Goal: Check status: Check status

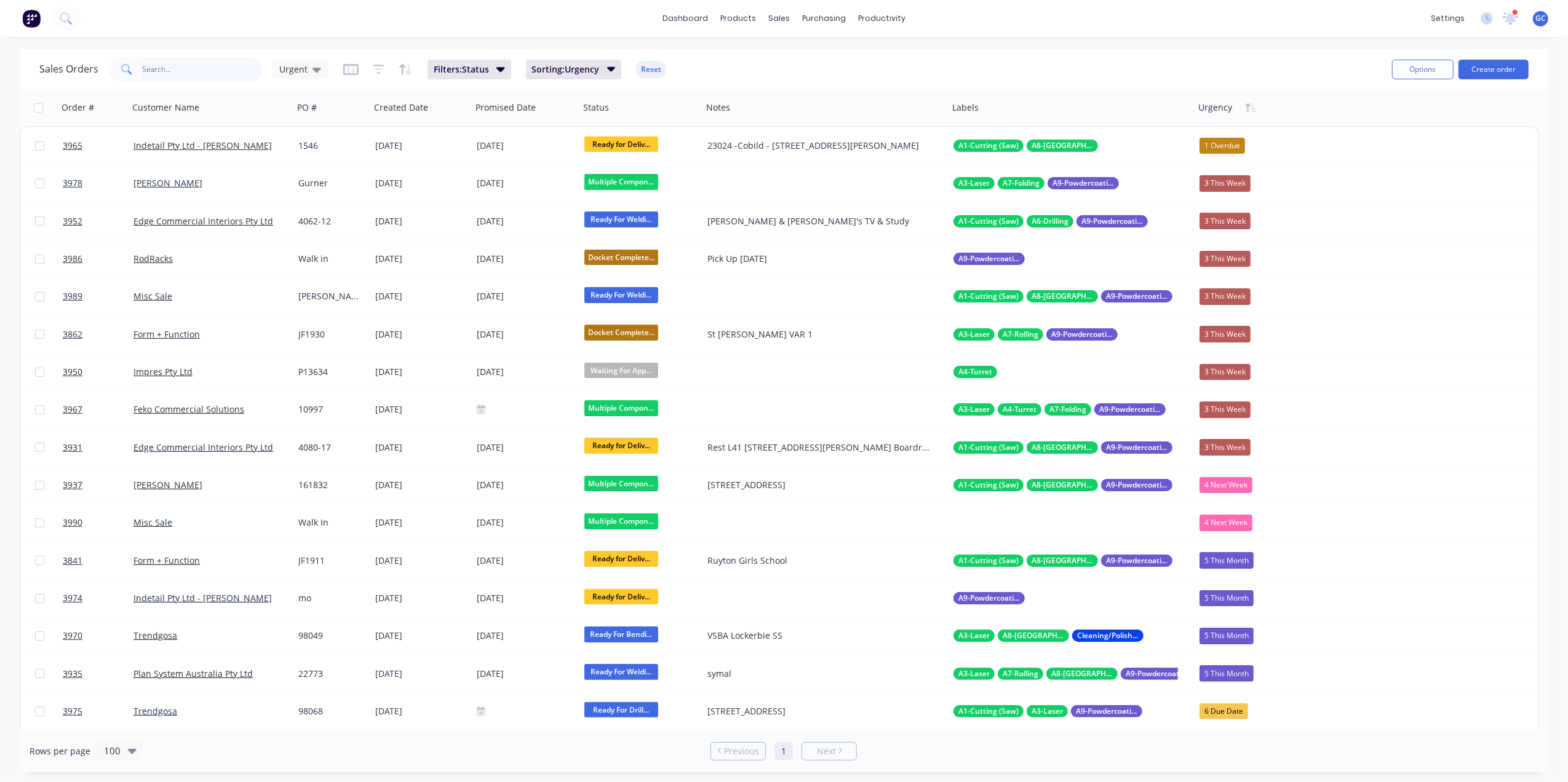
click at [194, 72] on input "text" at bounding box center [202, 69] width 120 height 24
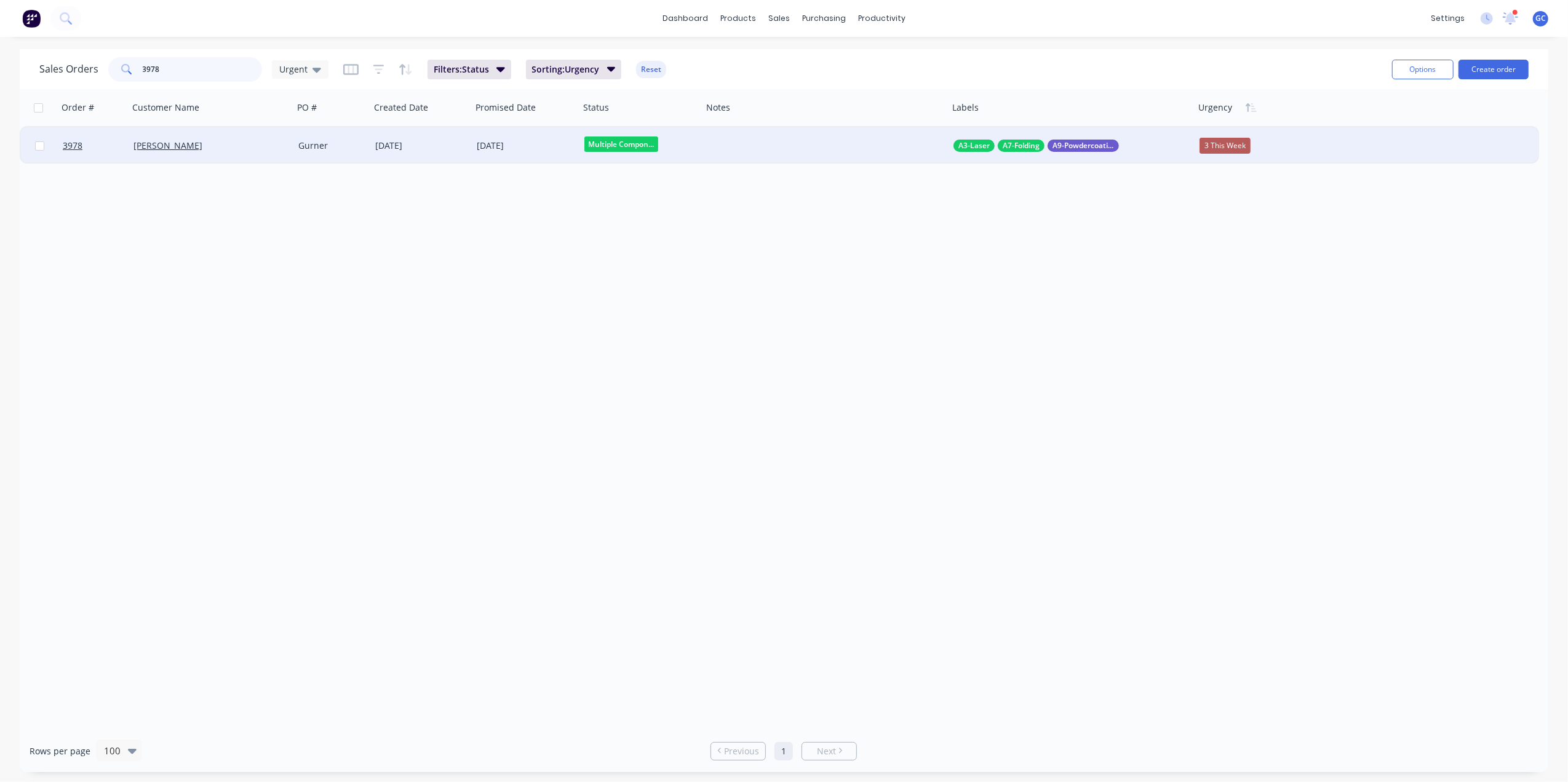
type input "3978"
click at [392, 147] on div "[DATE]" at bounding box center [421, 146] width 92 height 13
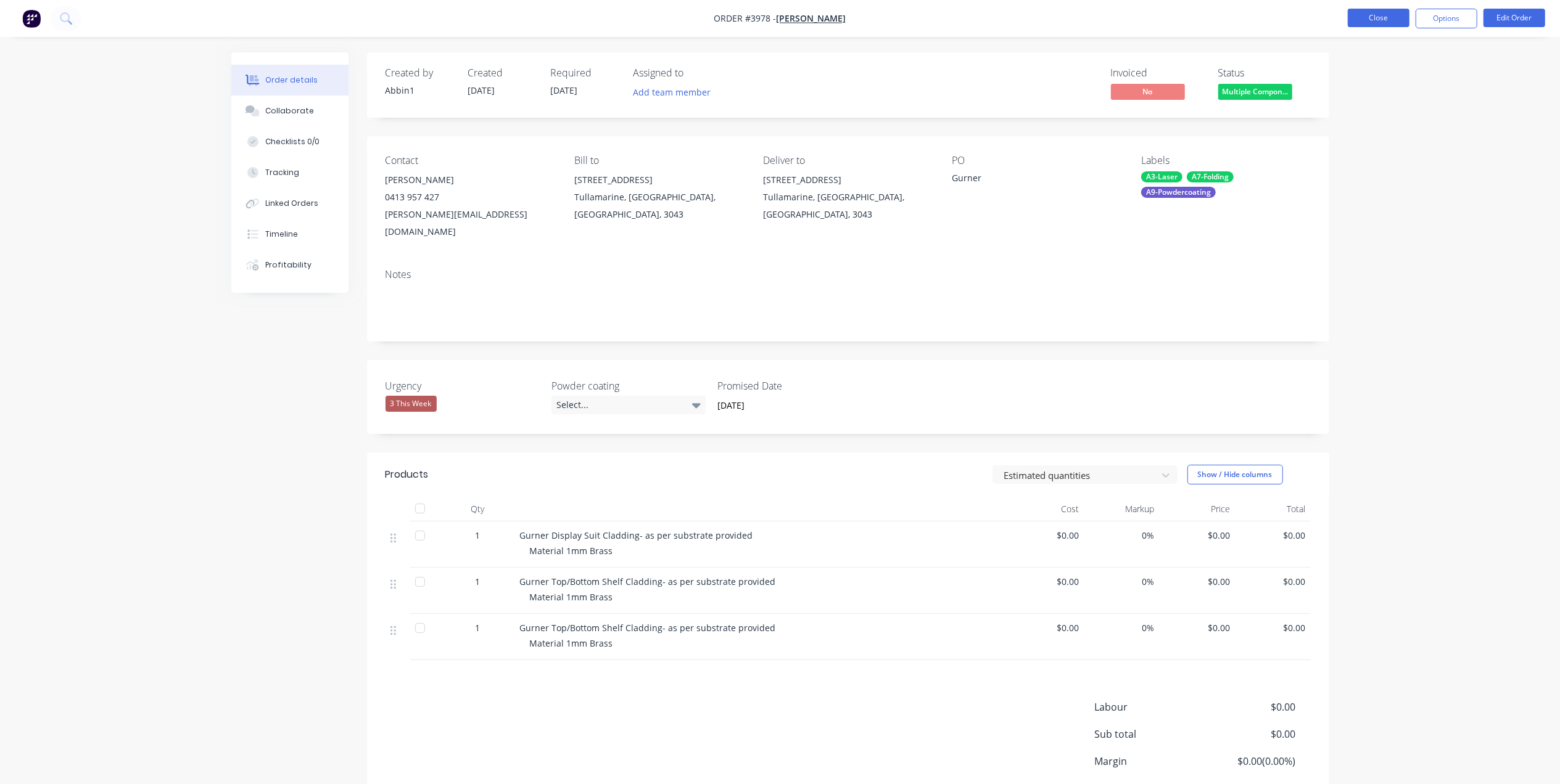
click at [1400, 11] on button "Close" at bounding box center [1379, 18] width 62 height 19
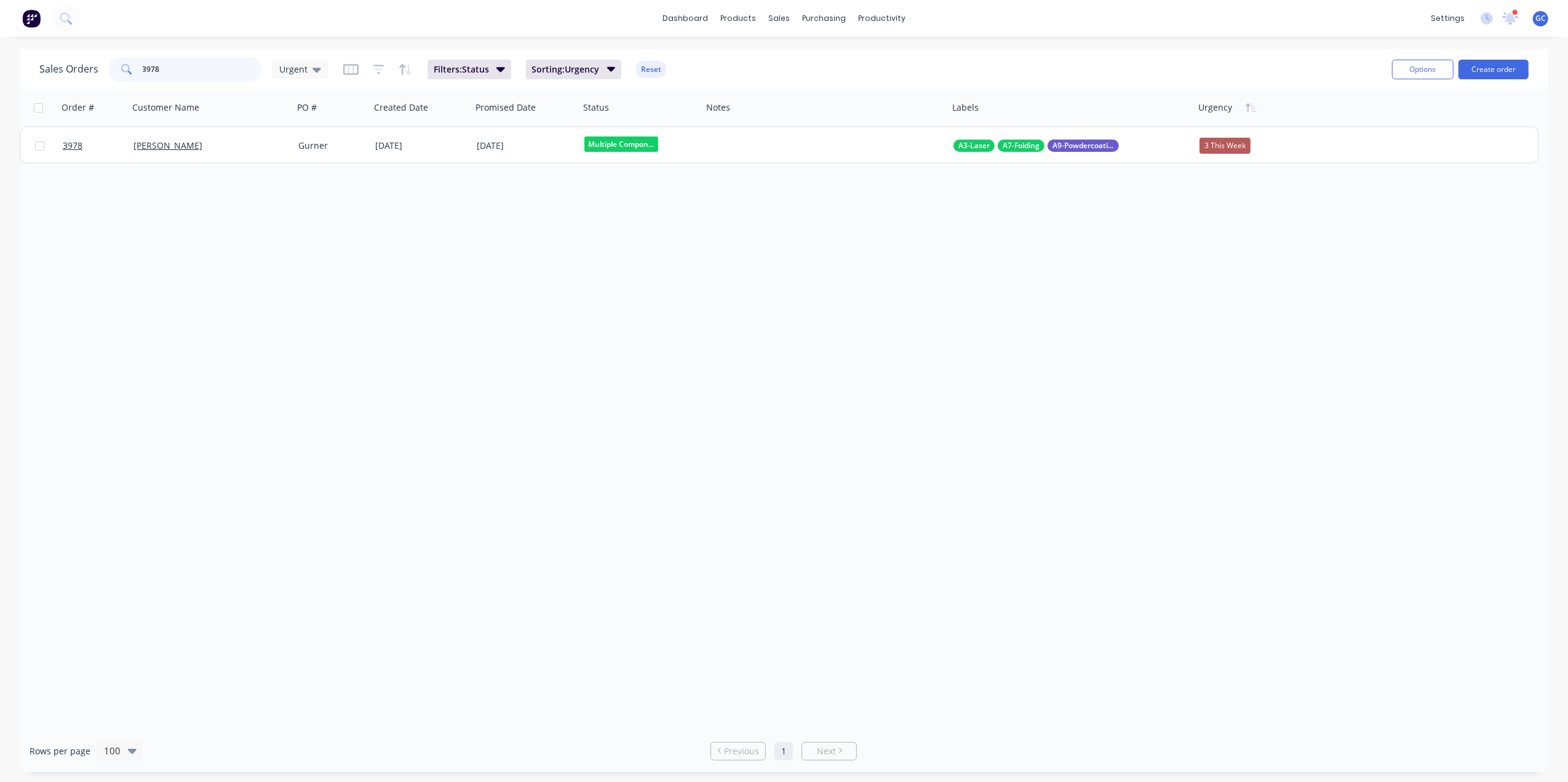
drag, startPoint x: 187, startPoint y: 65, endPoint x: 71, endPoint y: 64, distance: 116.0
click at [71, 64] on div "Sales Orders 3978 Urgent" at bounding box center [184, 69] width 289 height 24
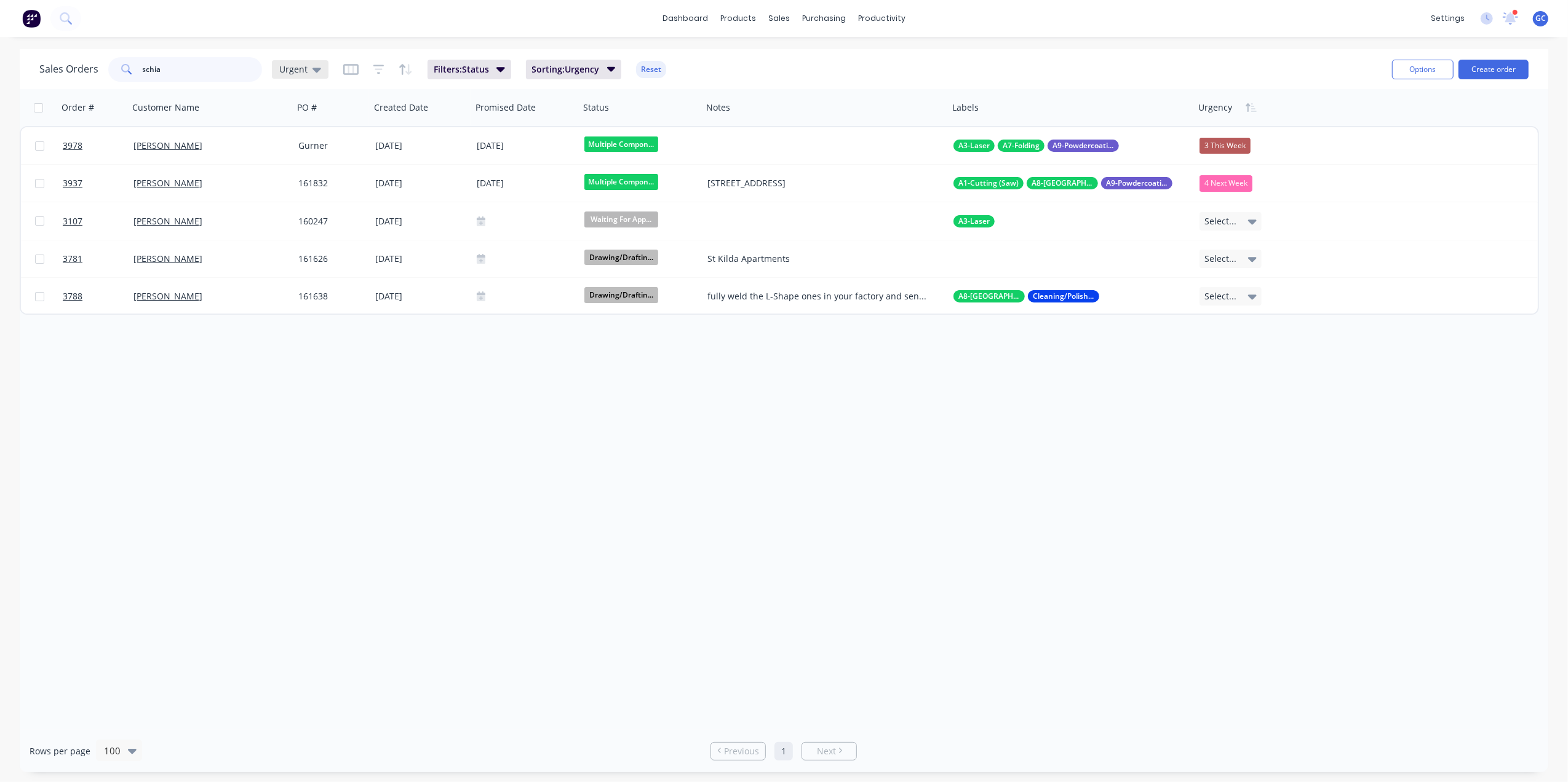
type input "schia"
click at [289, 61] on div "Urgent" at bounding box center [300, 69] width 57 height 19
click at [297, 315] on button "[PERSON_NAME]" at bounding box center [345, 321] width 140 height 14
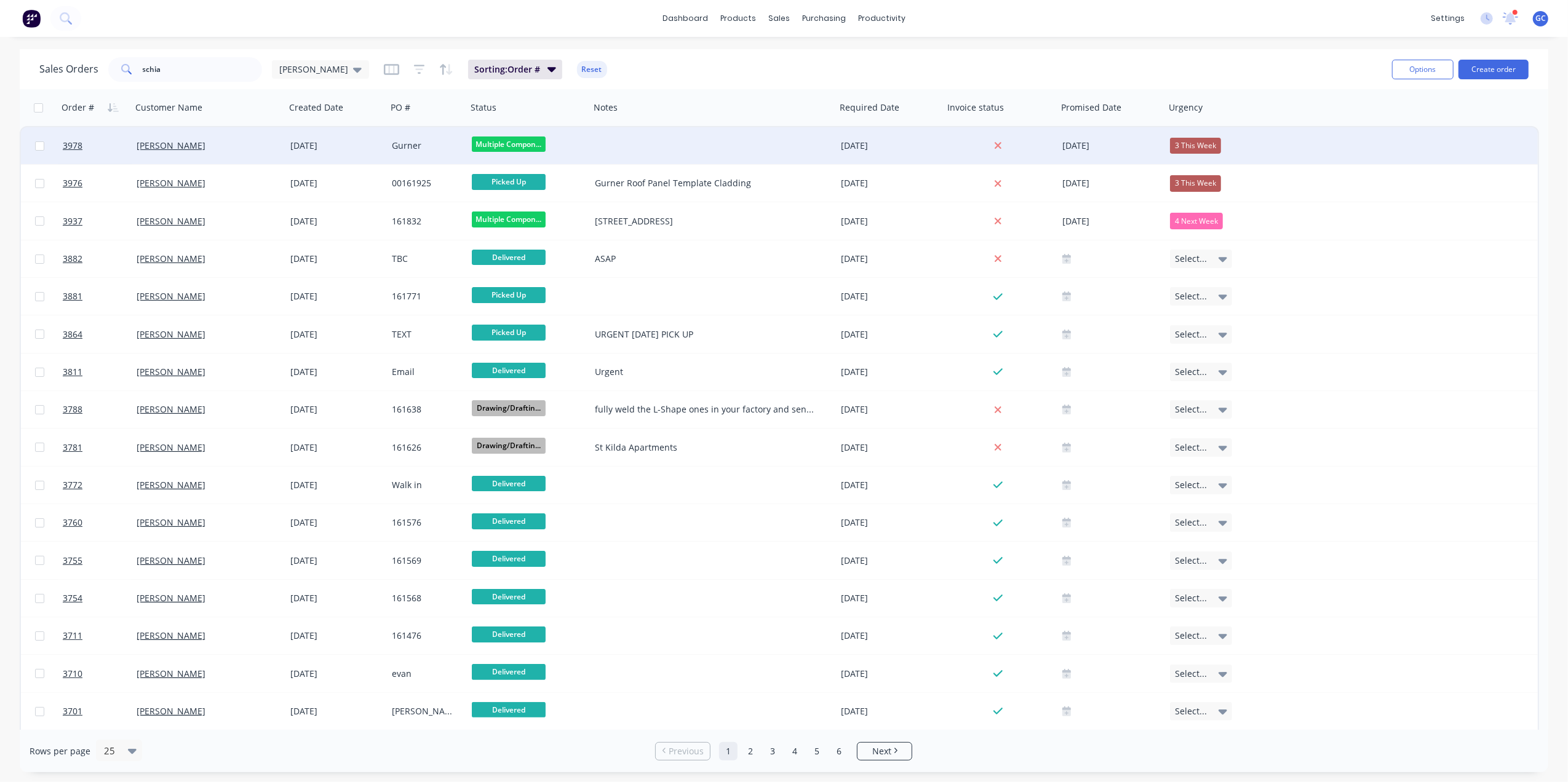
click at [368, 139] on div "[DATE]" at bounding box center [336, 146] width 102 height 37
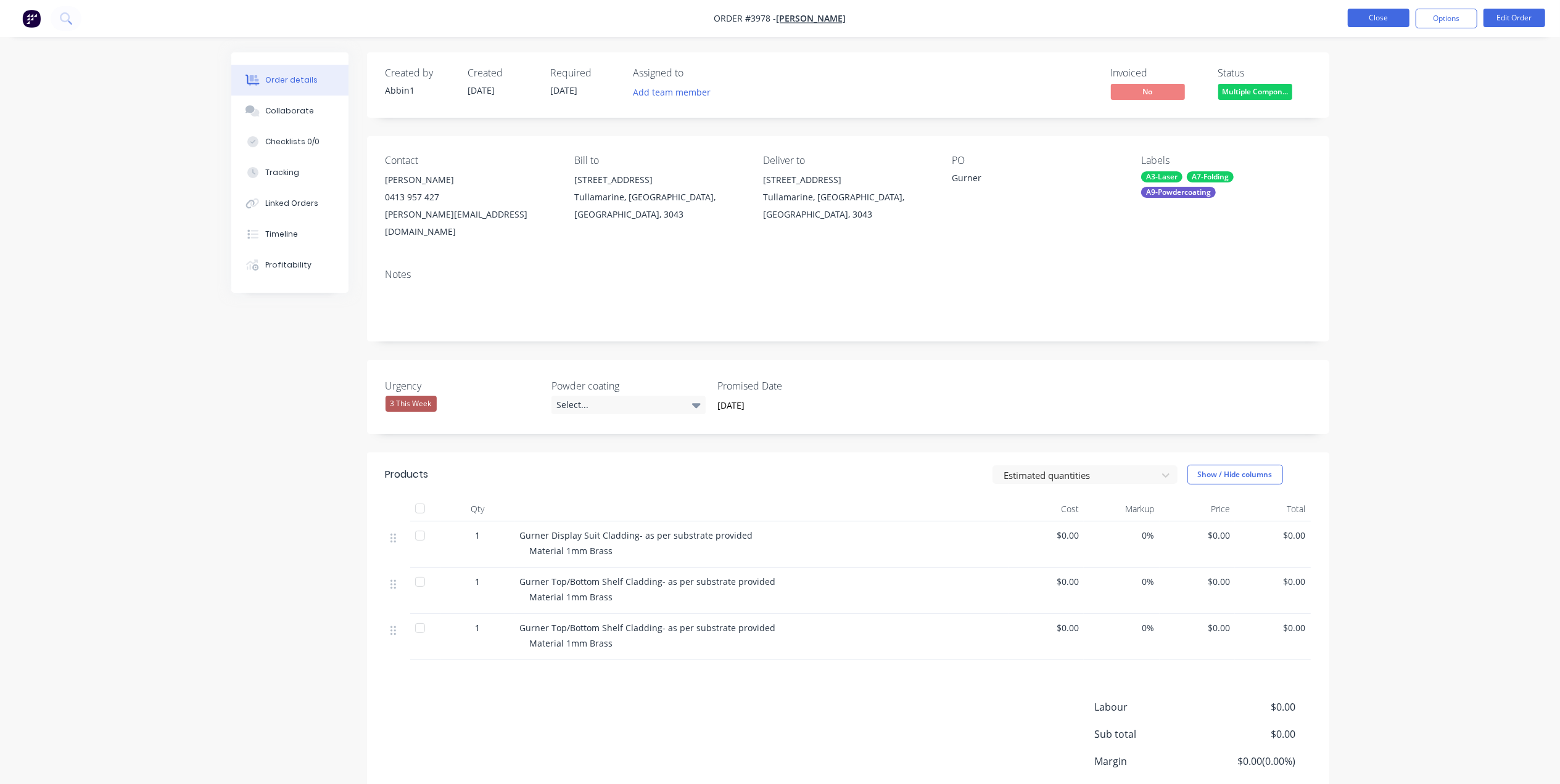
click at [1351, 18] on button "Close" at bounding box center [1379, 18] width 62 height 19
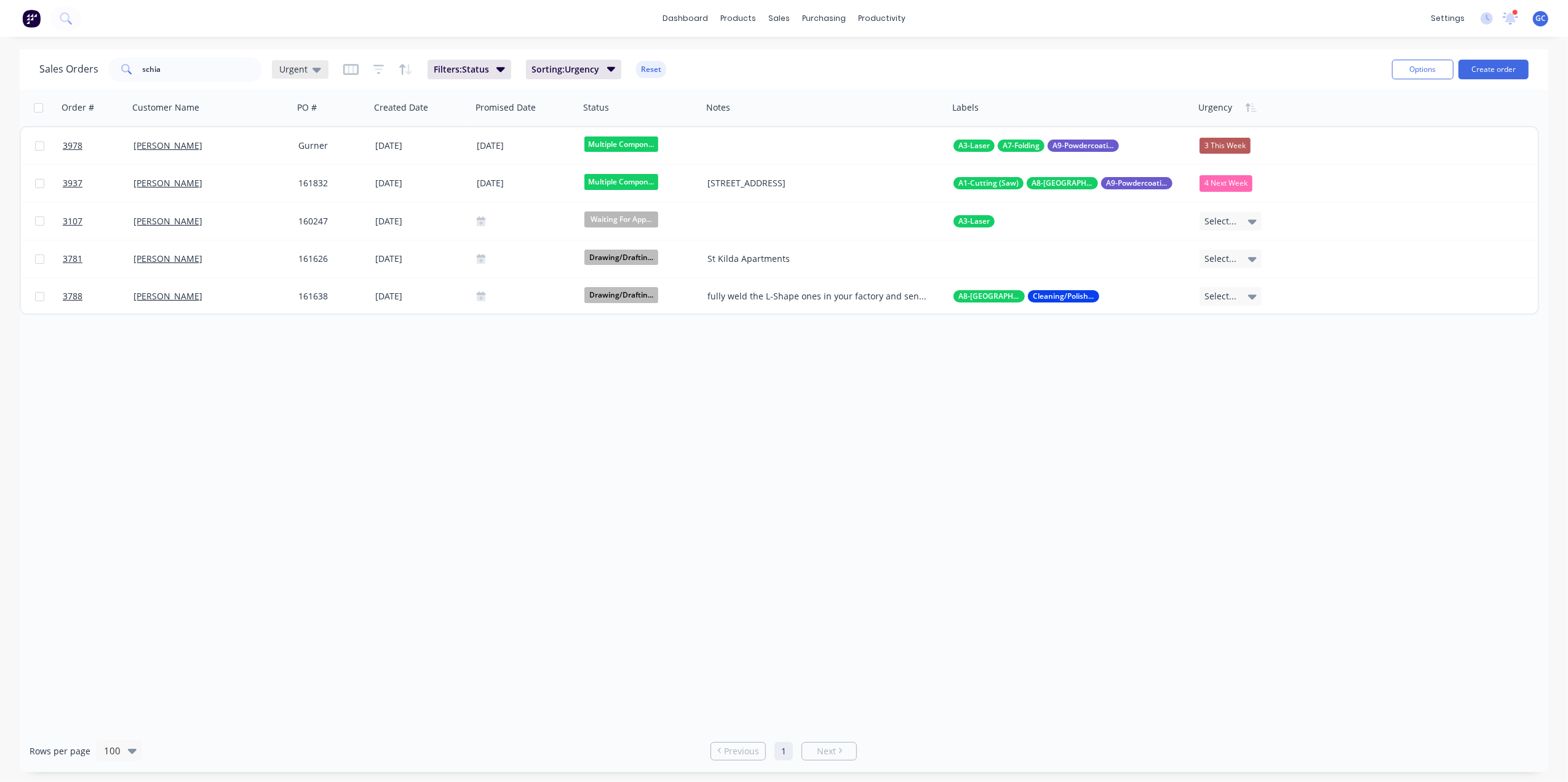
click at [294, 71] on span "Urgent" at bounding box center [293, 68] width 28 height 13
click at [296, 323] on button "[PERSON_NAME]" at bounding box center [345, 321] width 140 height 14
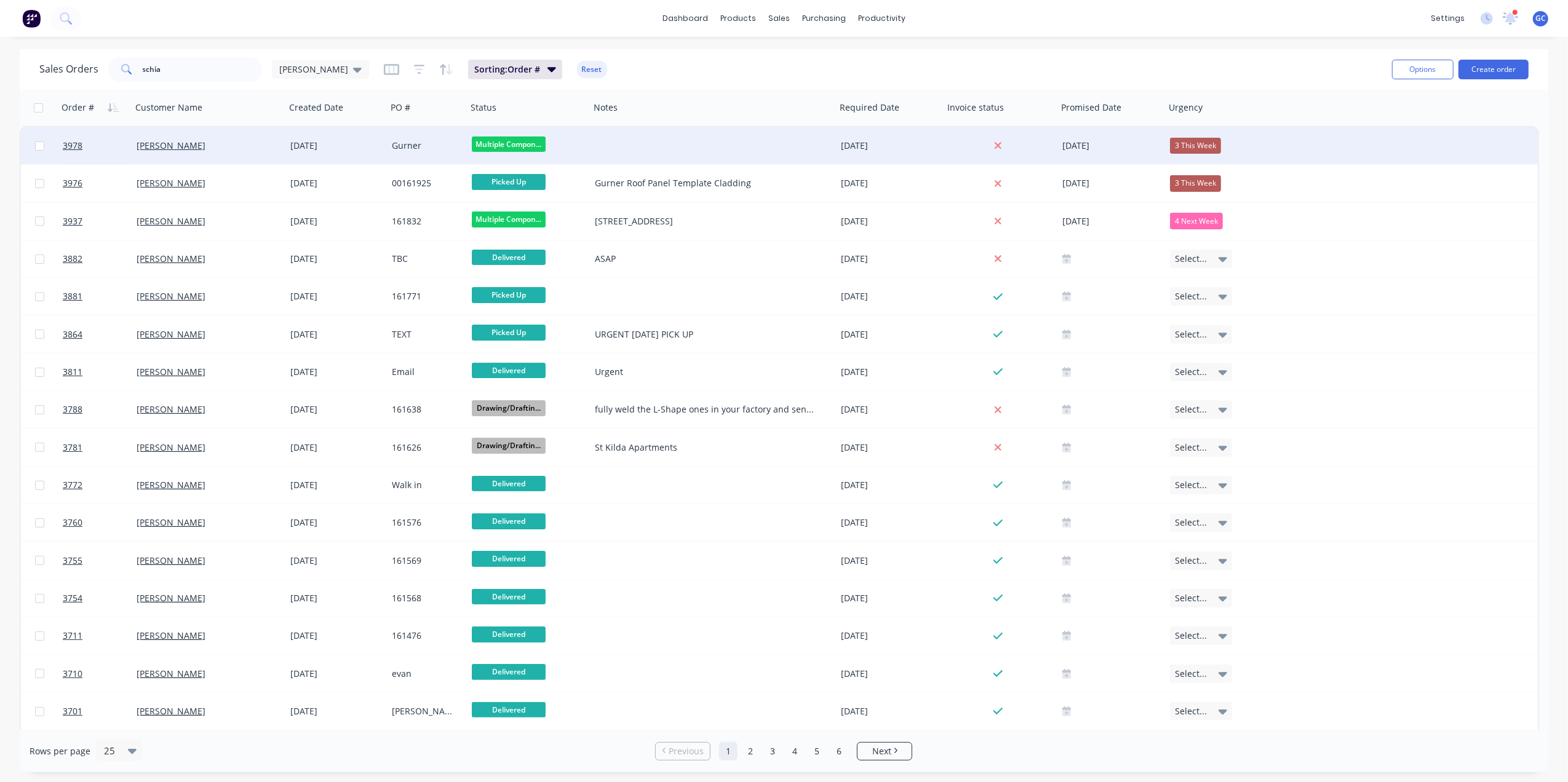
click at [387, 148] on div "Gurner" at bounding box center [427, 146] width 80 height 37
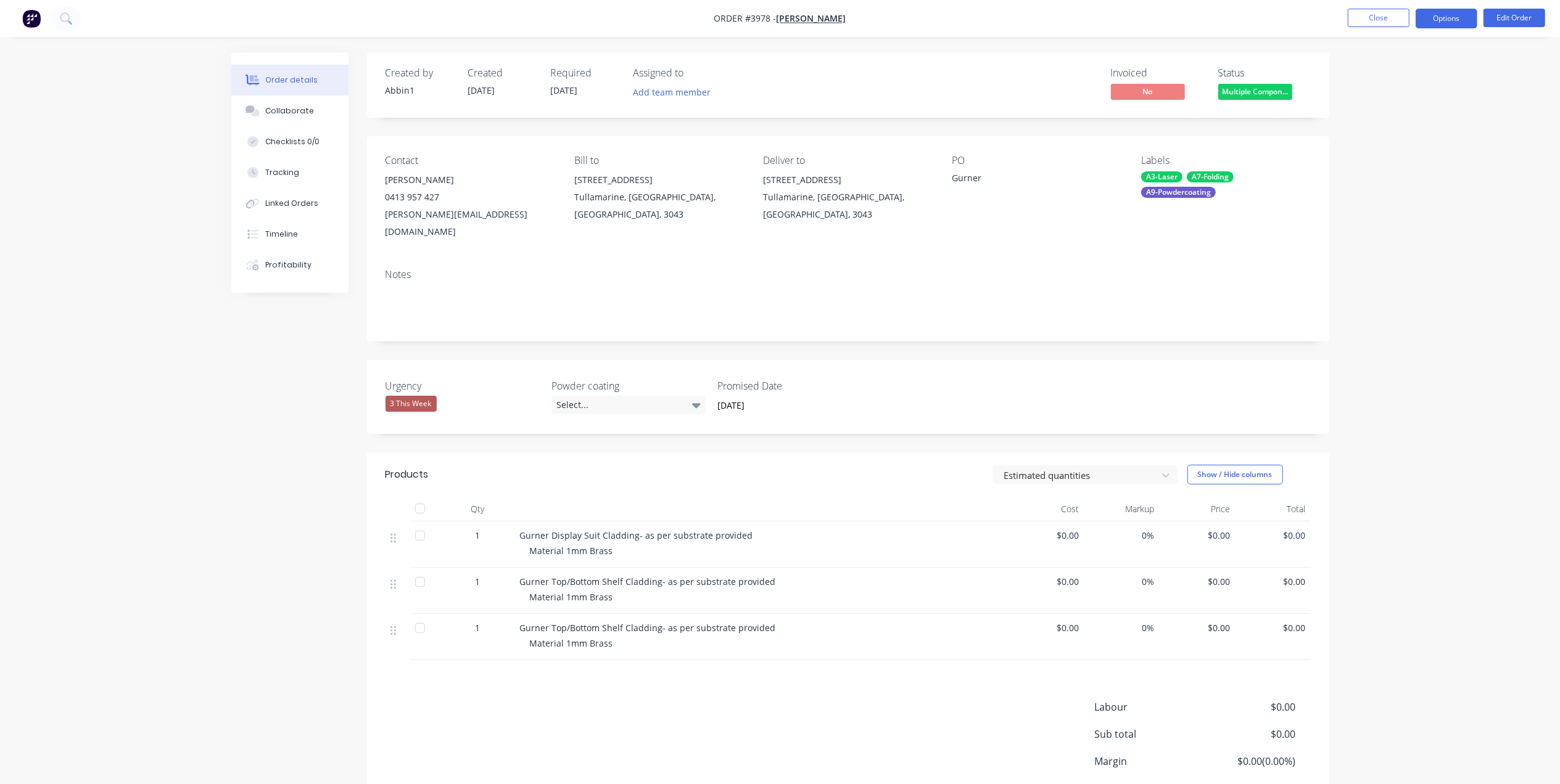
click at [1469, 23] on button "Options" at bounding box center [1446, 19] width 62 height 20
click at [1371, 153] on div "Work Order" at bounding box center [1410, 149] width 114 height 18
click at [1392, 120] on div "Without pricing" at bounding box center [1410, 124] width 114 height 18
click at [1526, 16] on button "Edit Order" at bounding box center [1514, 18] width 62 height 19
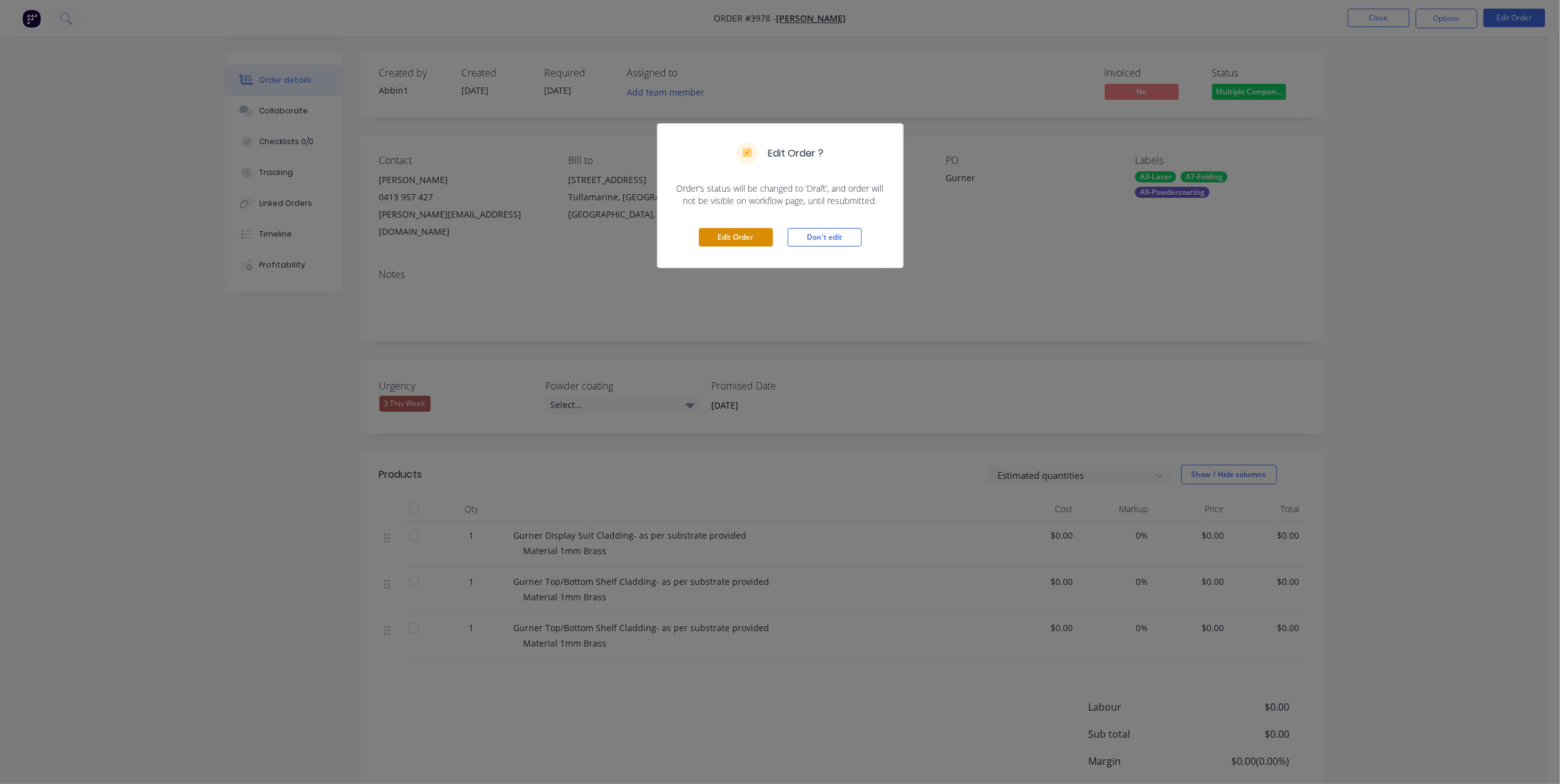
click at [751, 235] on button "Edit Order" at bounding box center [735, 237] width 74 height 19
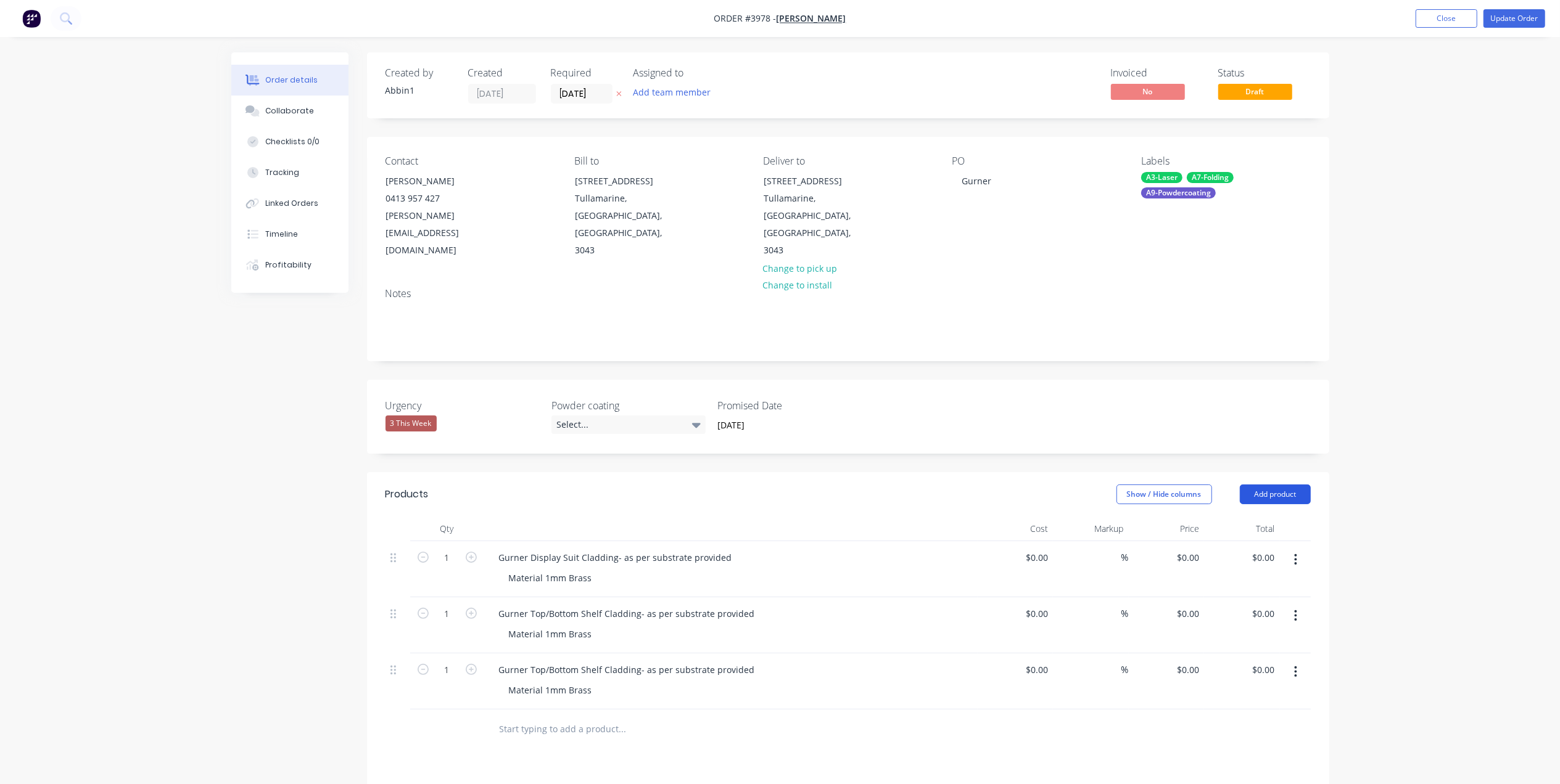
click at [1258, 484] on button "Add product" at bounding box center [1275, 494] width 71 height 20
click at [1253, 538] on button "Basic product" at bounding box center [1252, 550] width 118 height 24
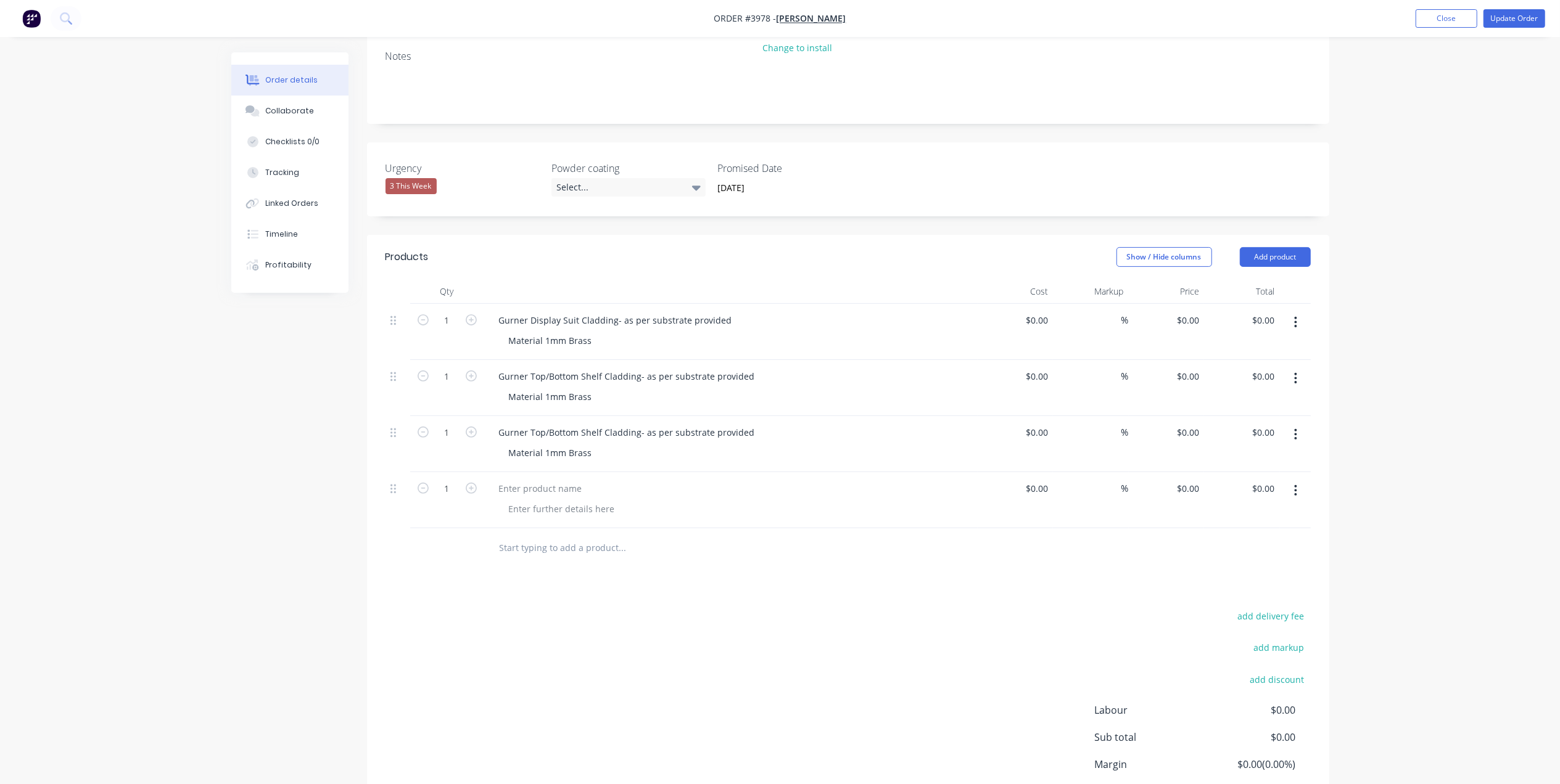
scroll to position [247, 0]
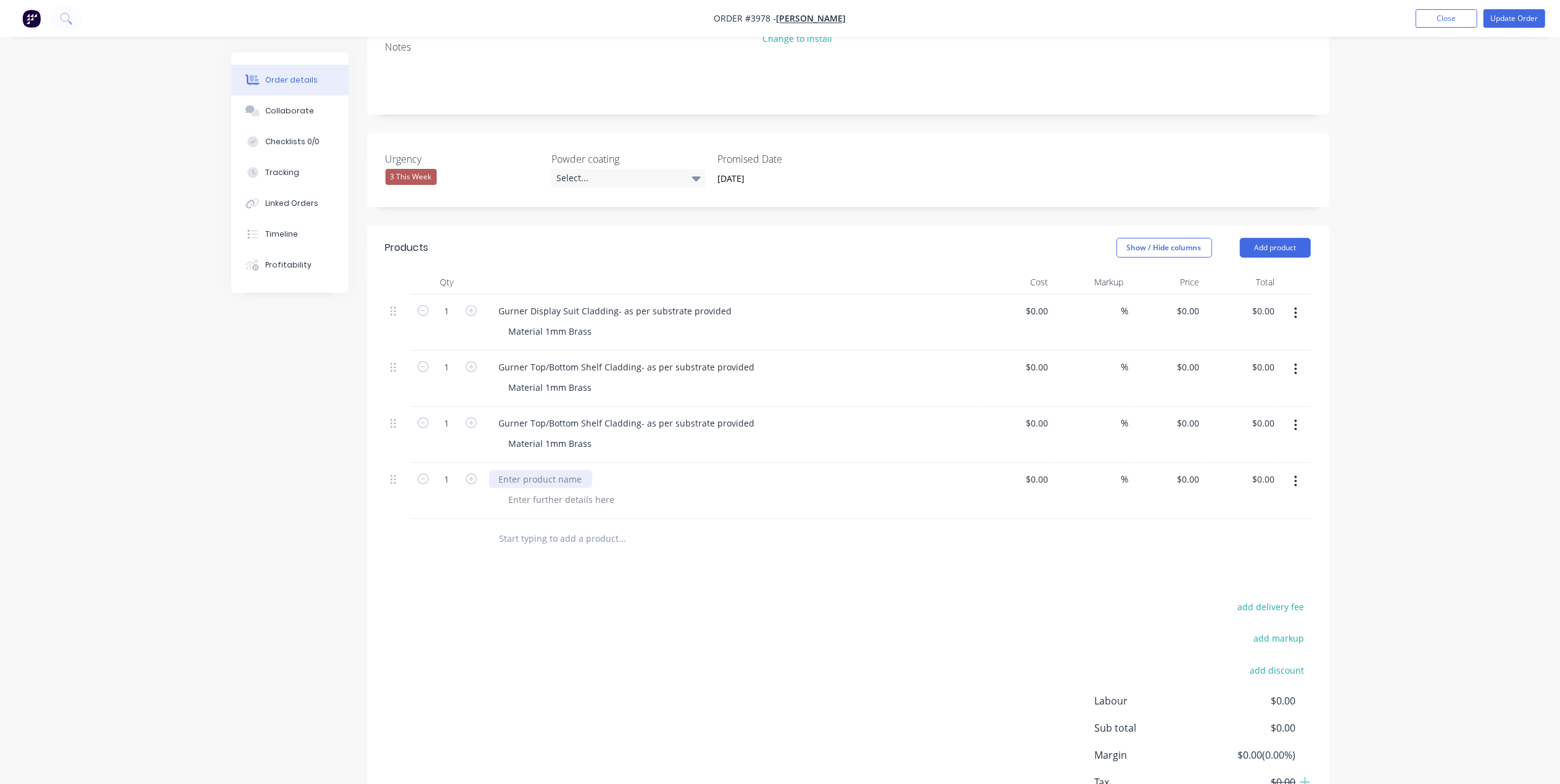
click at [548, 470] on div at bounding box center [540, 479] width 103 height 18
click at [528, 470] on div "Gurner Top Plate Cladding" at bounding box center [554, 479] width 129 height 18
click at [579, 491] on div at bounding box center [562, 500] width 126 height 18
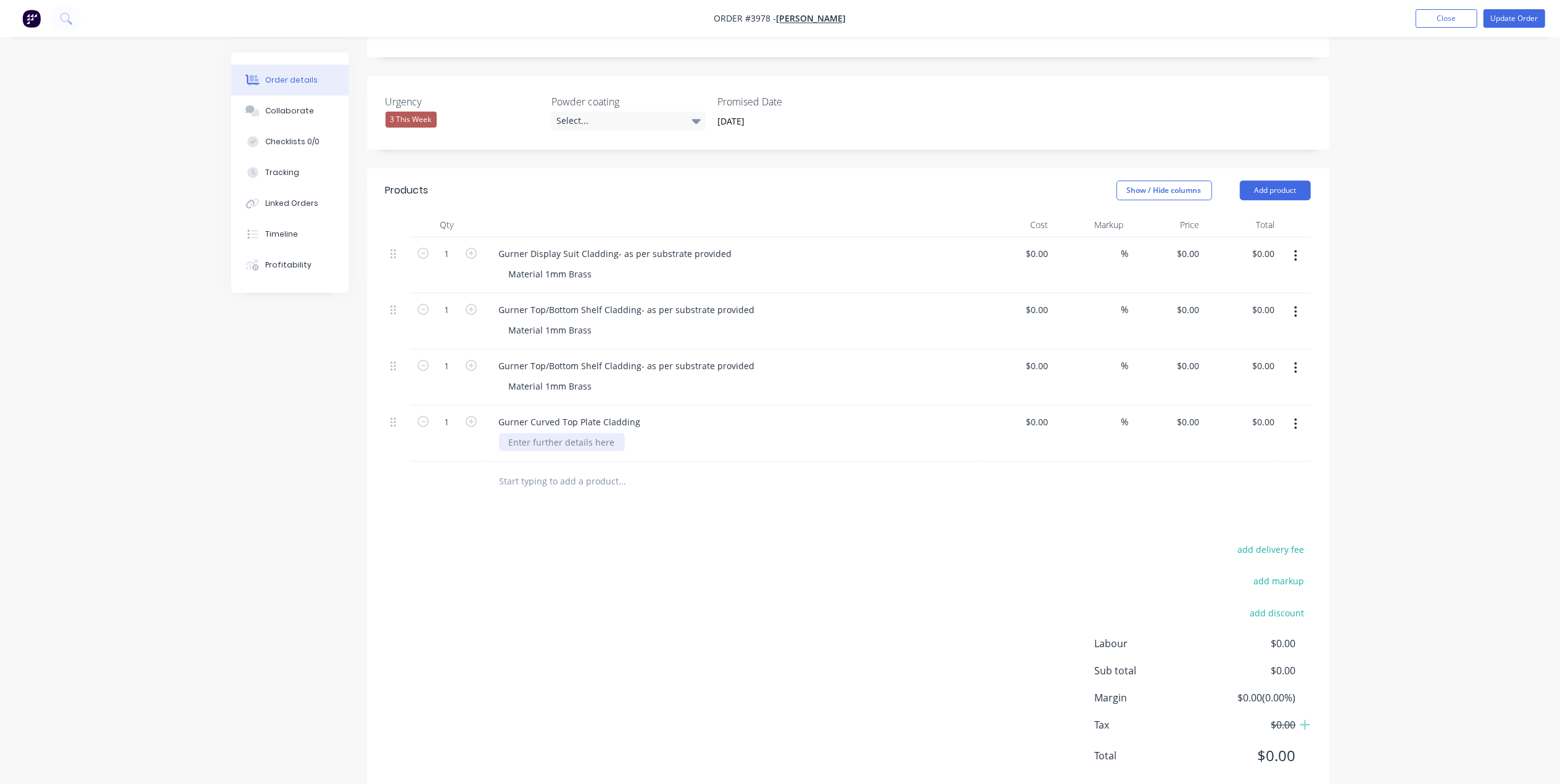
click at [573, 433] on div at bounding box center [562, 442] width 126 height 18
click at [506, 433] on div "1mm Brass" at bounding box center [531, 442] width 66 height 18
click at [651, 466] on div at bounding box center [706, 481] width 444 height 40
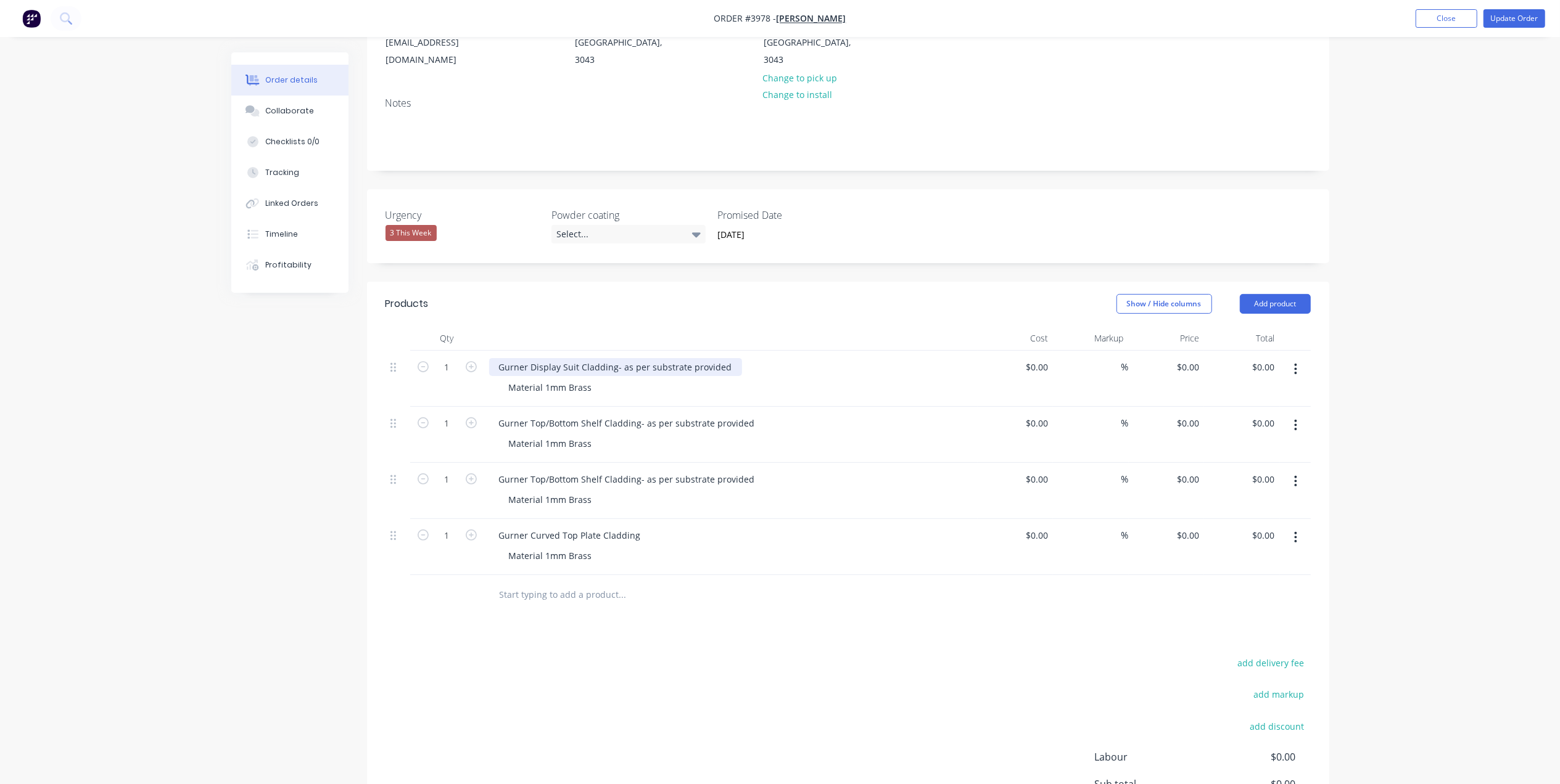
scroll to position [247, 0]
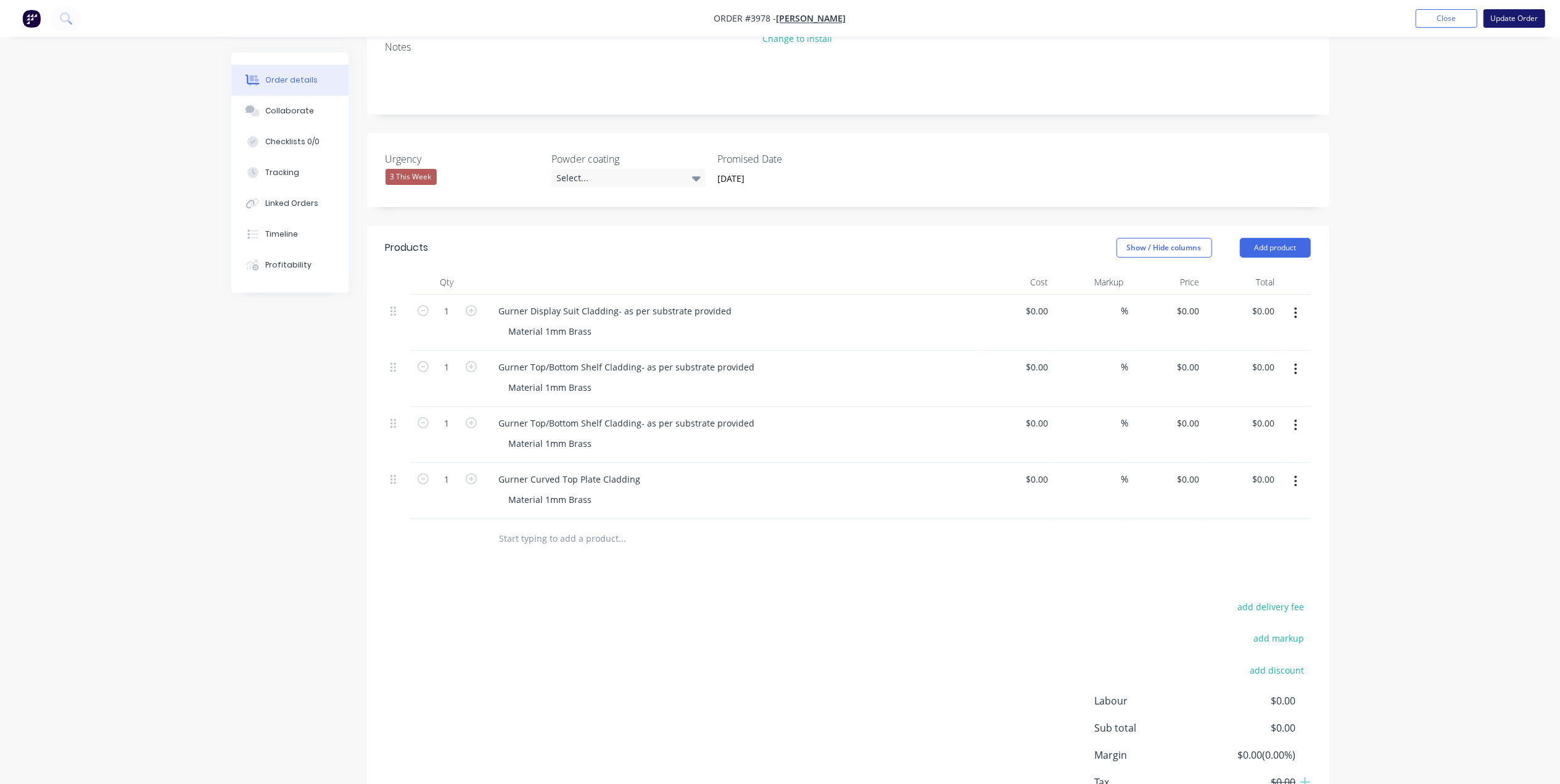
click at [1529, 18] on button "Update Order" at bounding box center [1514, 18] width 62 height 19
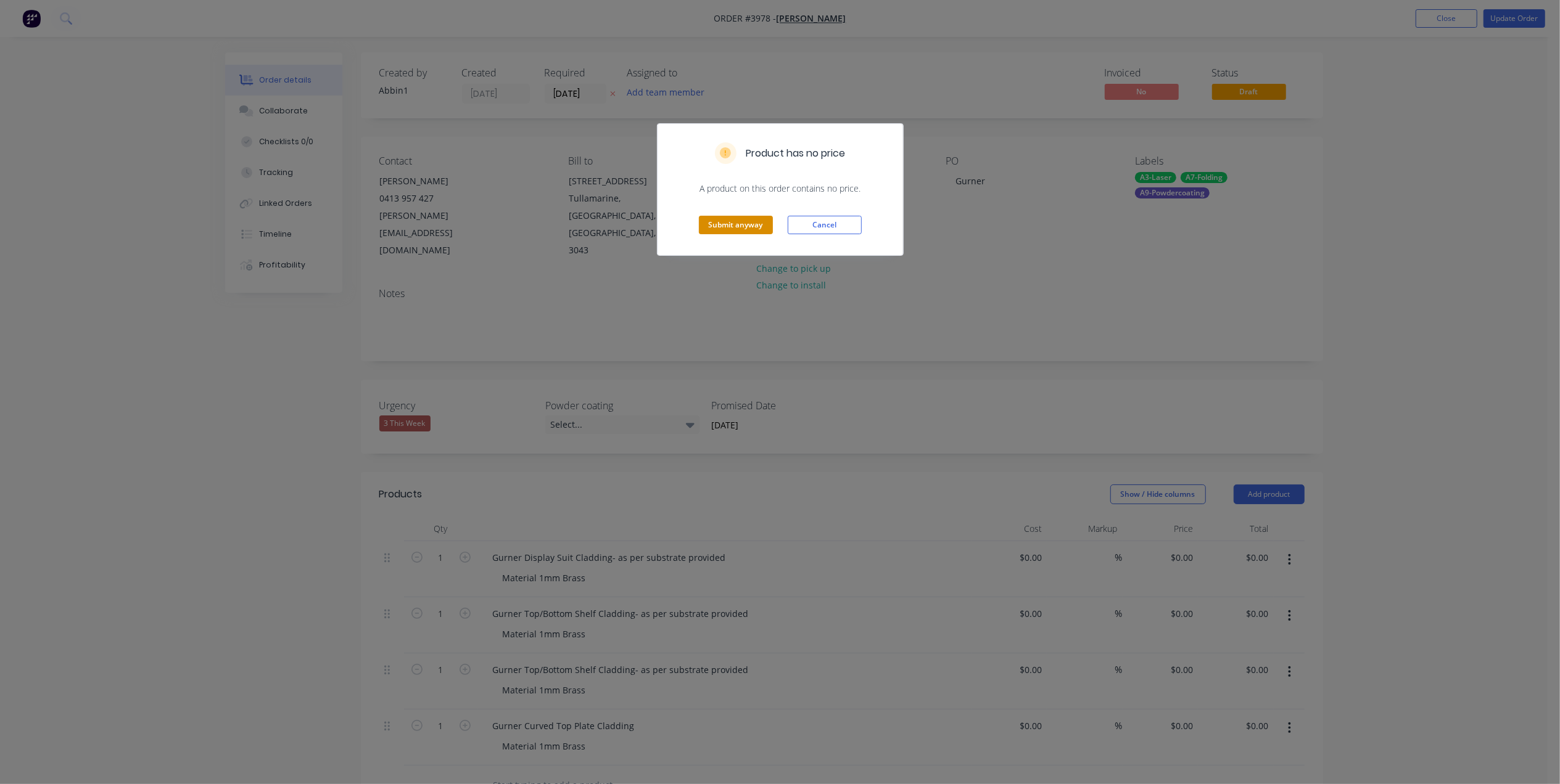
click at [736, 221] on button "Submit anyway" at bounding box center [735, 224] width 74 height 19
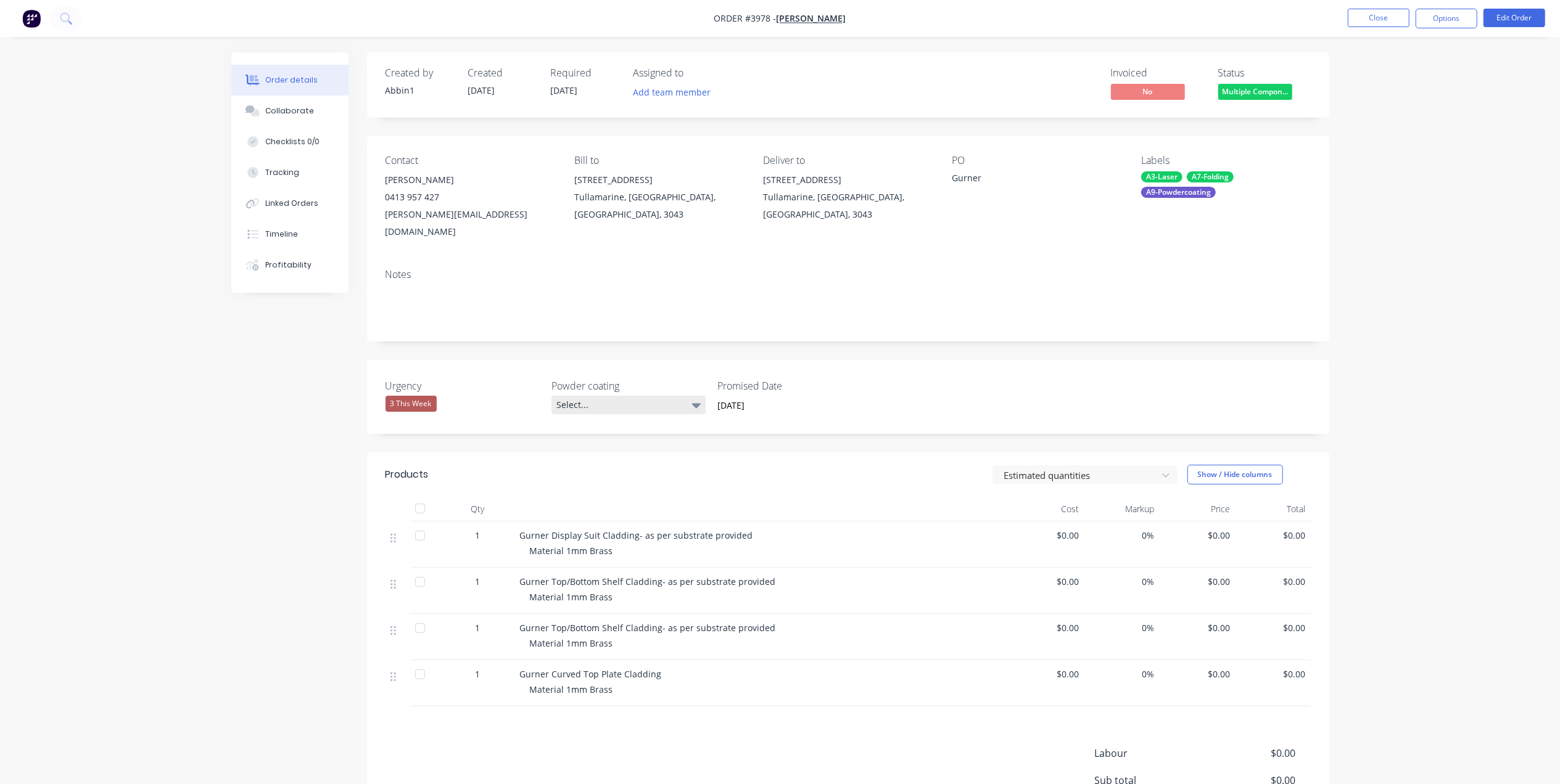
click at [656, 396] on div "Select..." at bounding box center [628, 405] width 154 height 19
click at [776, 398] on label "29 September 2025" at bounding box center [785, 406] width 155 height 20
click at [776, 398] on input "29 September 2025" at bounding box center [785, 406] width 154 height 19
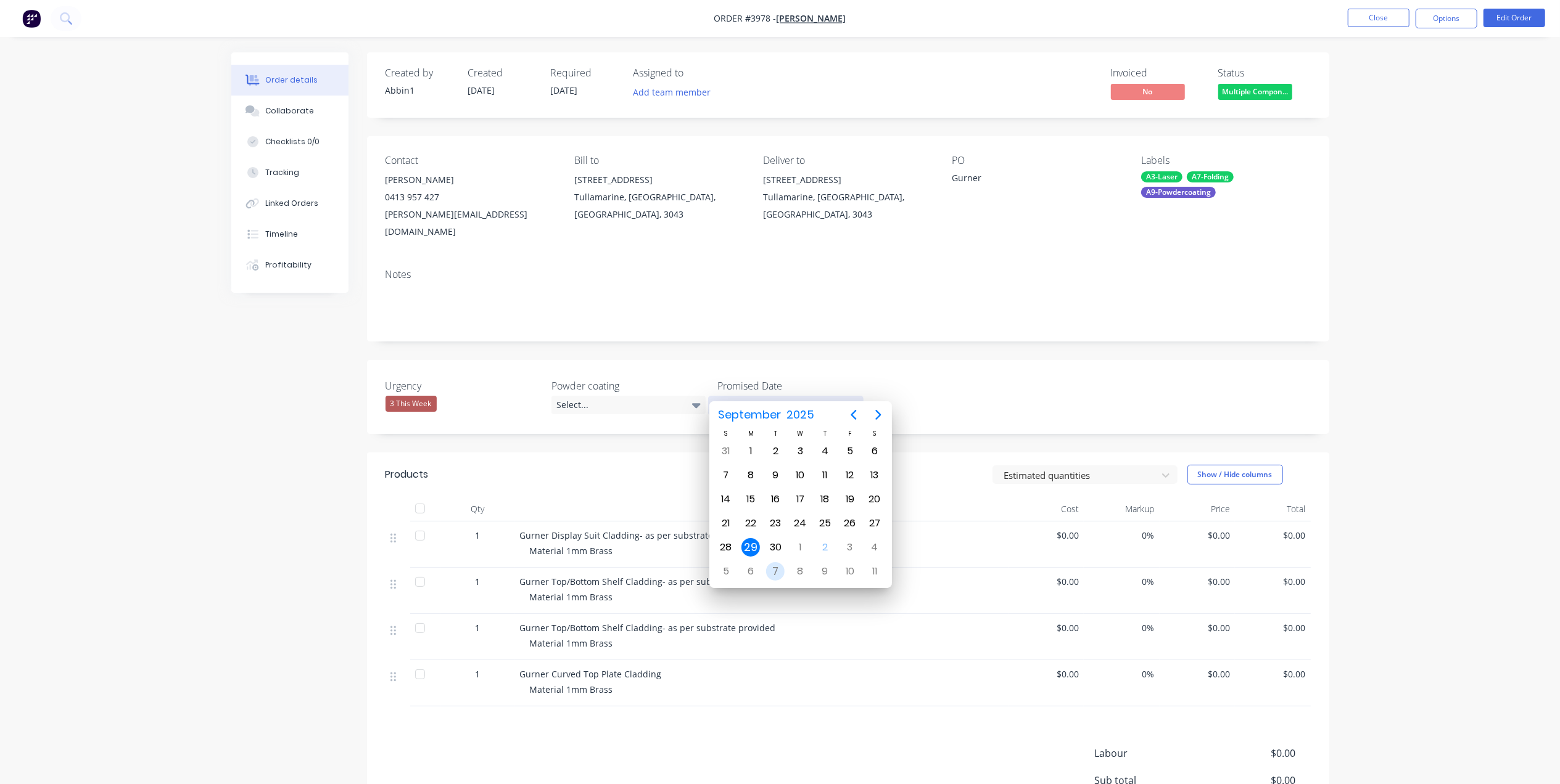
click at [770, 570] on div "7" at bounding box center [775, 571] width 19 height 19
type input "[DATE]"
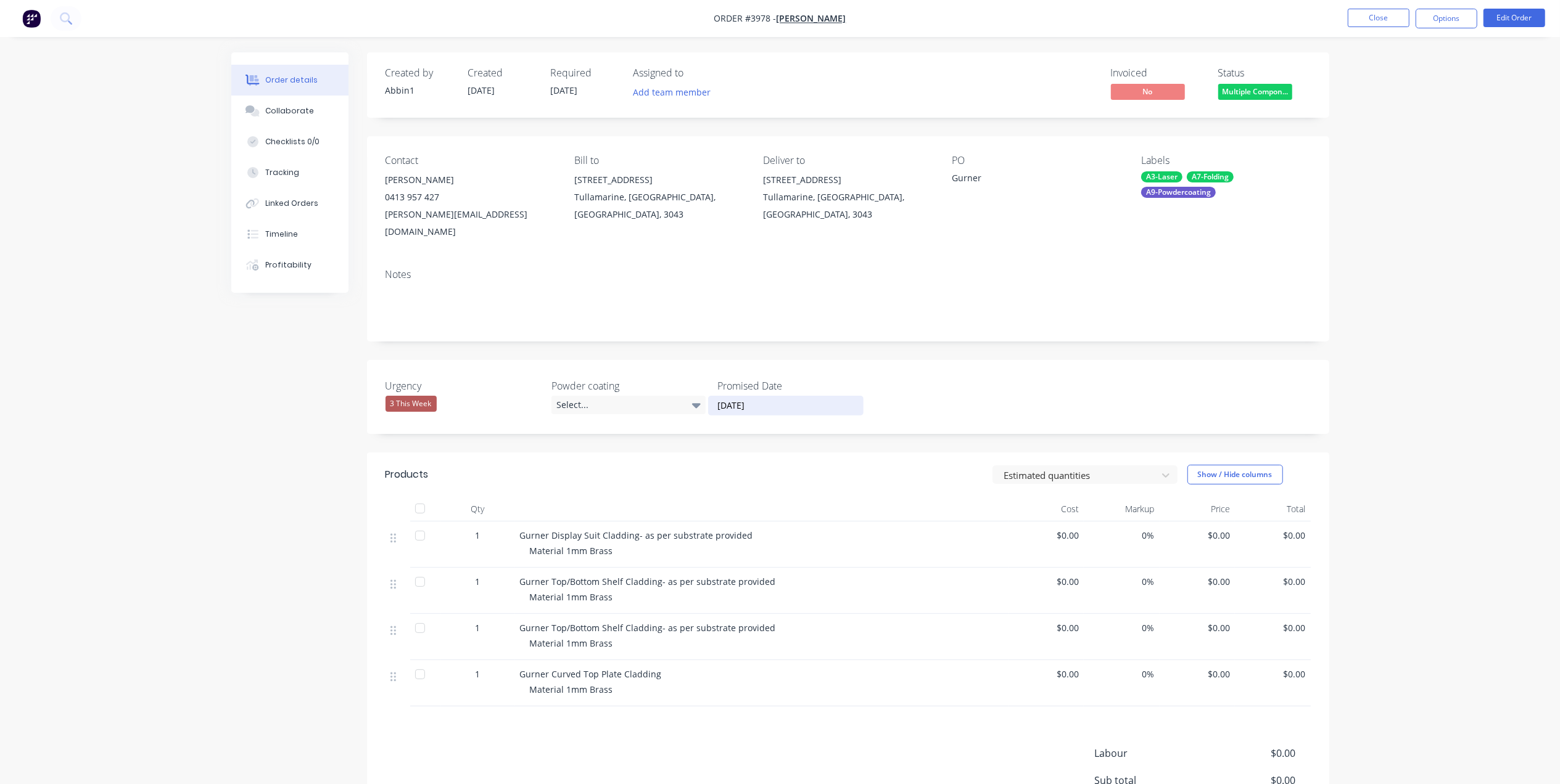
click at [425, 396] on div "3 This Week" at bounding box center [411, 404] width 51 height 16
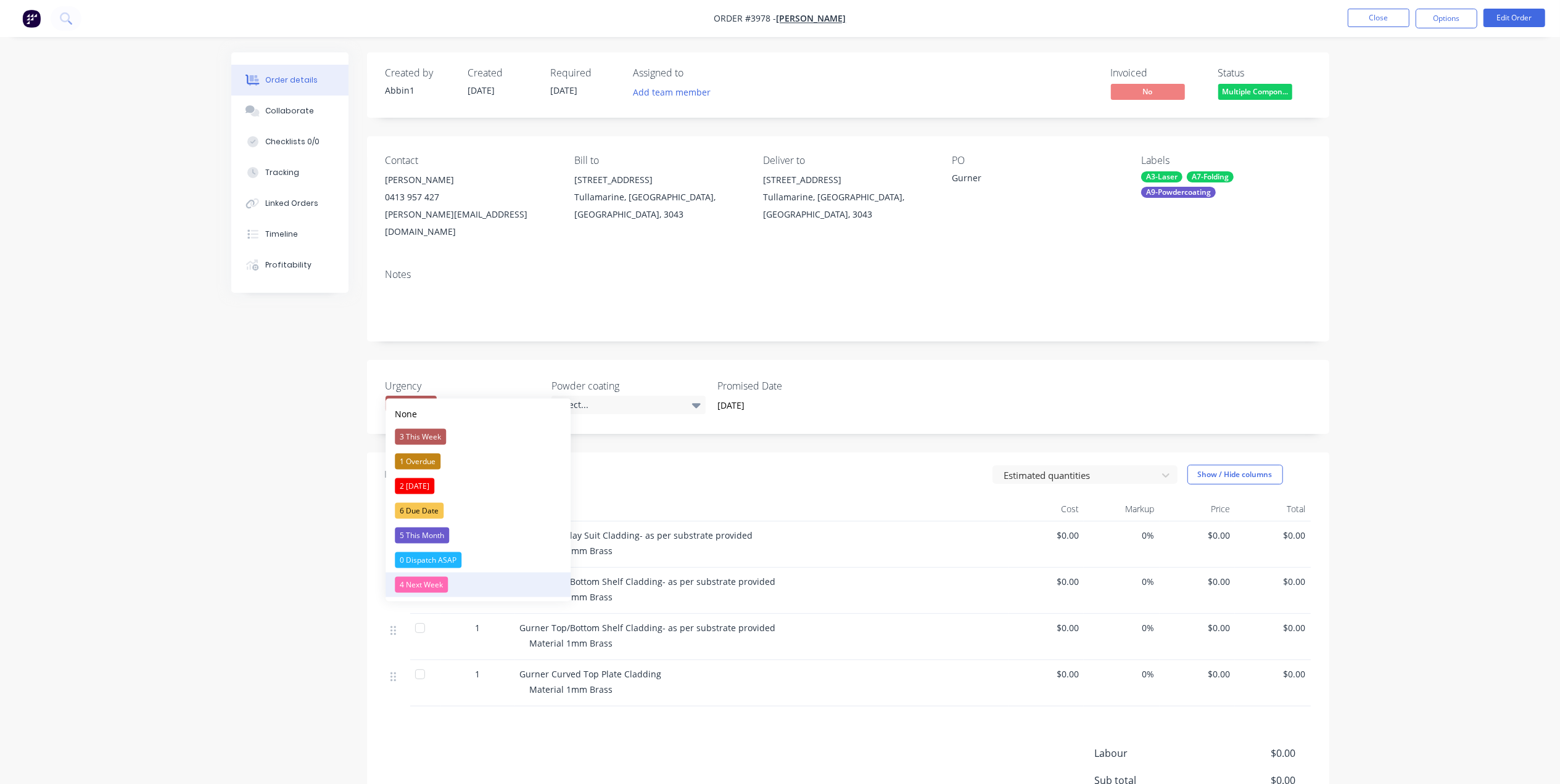
click at [433, 584] on div "4 Next Week" at bounding box center [422, 585] width 53 height 16
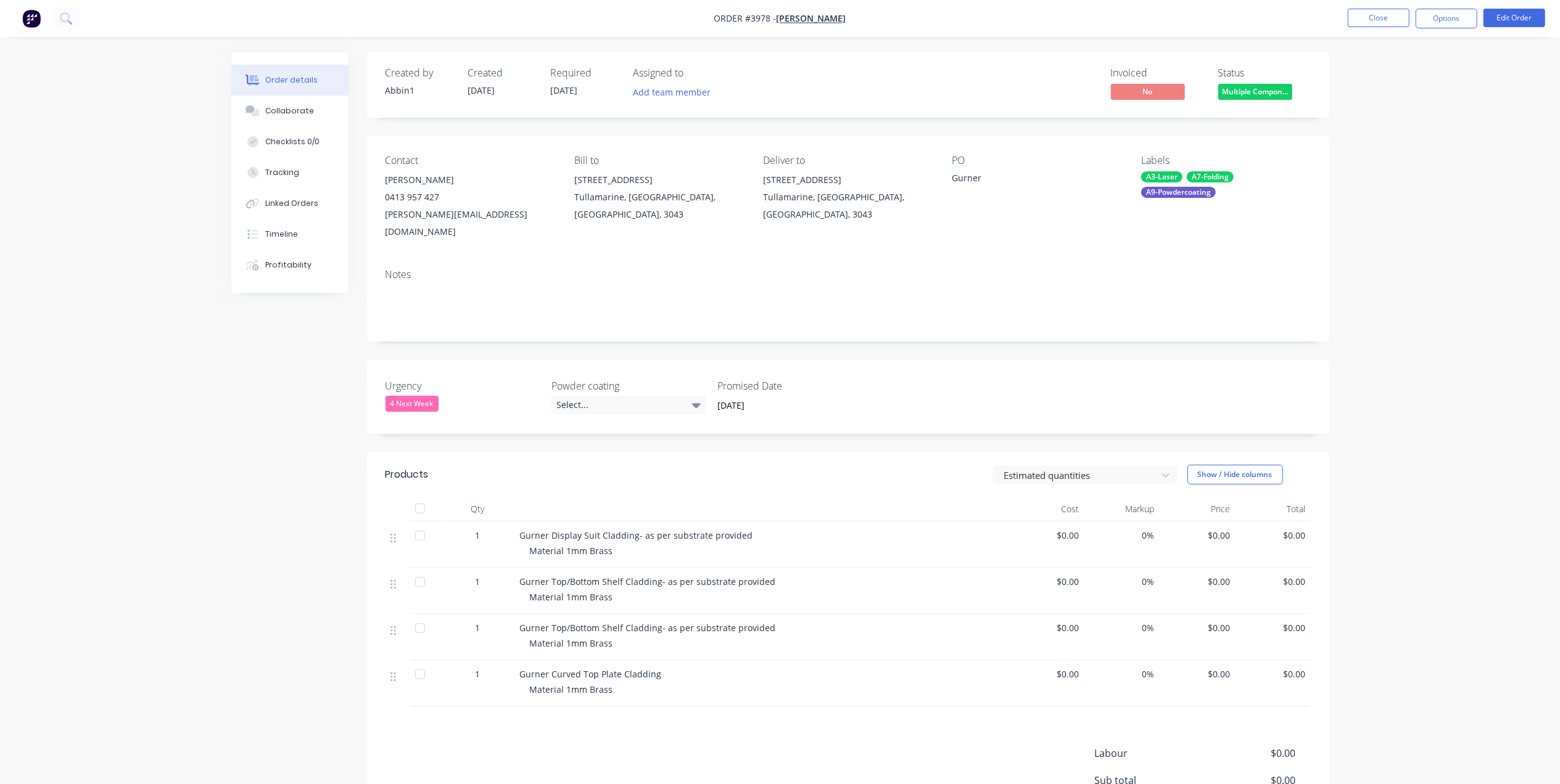
click at [417, 523] on div at bounding box center [420, 535] width 25 height 24
click at [419, 615] on div at bounding box center [420, 627] width 25 height 24
click at [1531, 13] on button "Edit Order" at bounding box center [1514, 18] width 62 height 19
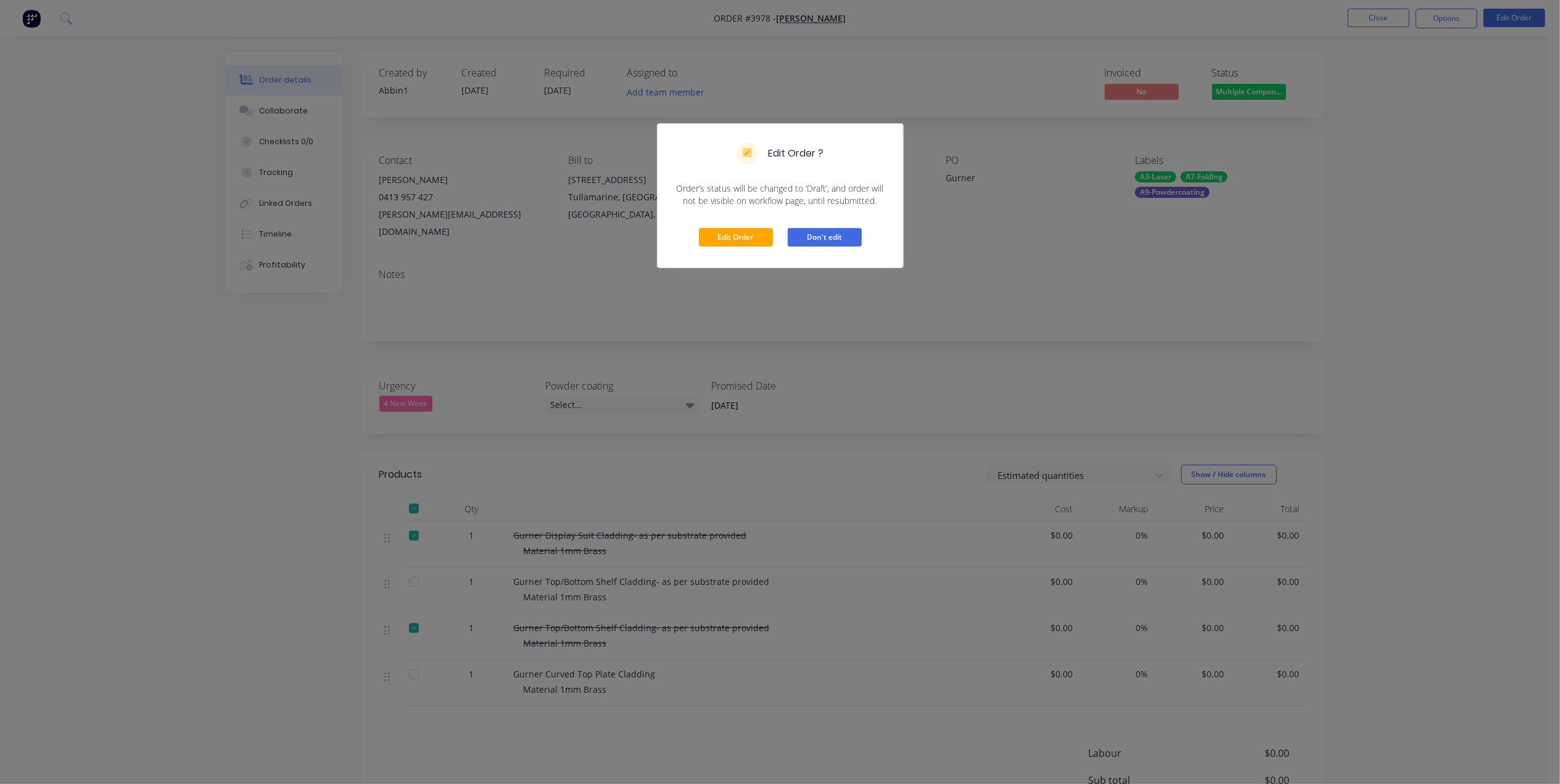
click at [849, 233] on button "Don't edit" at bounding box center [824, 237] width 74 height 19
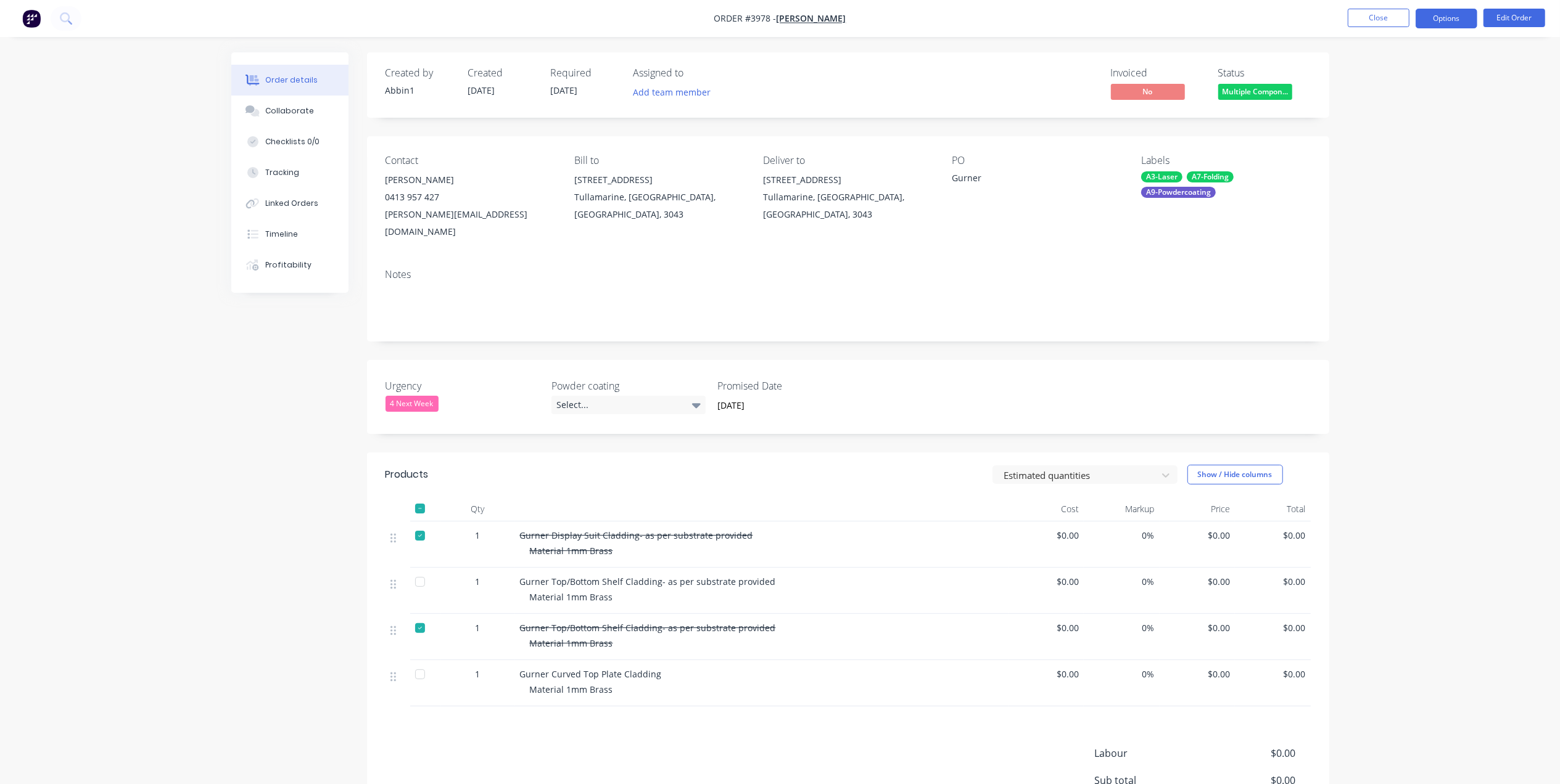
click at [1438, 11] on button "Options" at bounding box center [1446, 19] width 62 height 20
click at [1381, 147] on div "Work Order" at bounding box center [1410, 149] width 114 height 18
click at [1389, 121] on div "Without pricing" at bounding box center [1410, 124] width 114 height 18
drag, startPoint x: 1230, startPoint y: 28, endPoint x: 1268, endPoint y: 25, distance: 38.1
click at [1234, 27] on nav "Order #3978 - Michael Schiavello Close Options Edit Order" at bounding box center [780, 19] width 1560 height 37
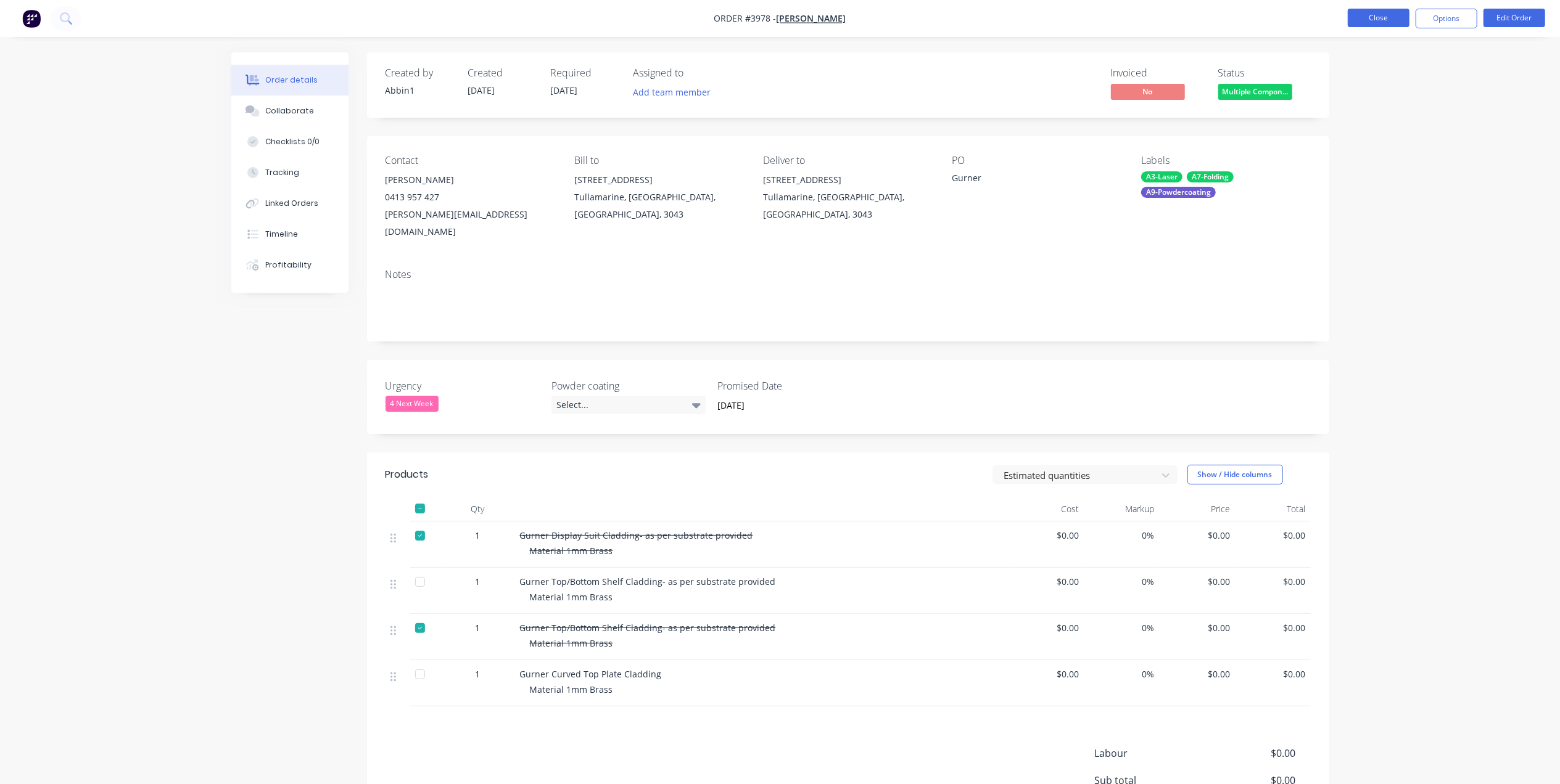
click at [1382, 29] on nav "Order #3978 - Michael Schiavello Close Options Edit Order" at bounding box center [780, 19] width 1560 height 37
click at [1389, 15] on button "Close" at bounding box center [1379, 18] width 62 height 19
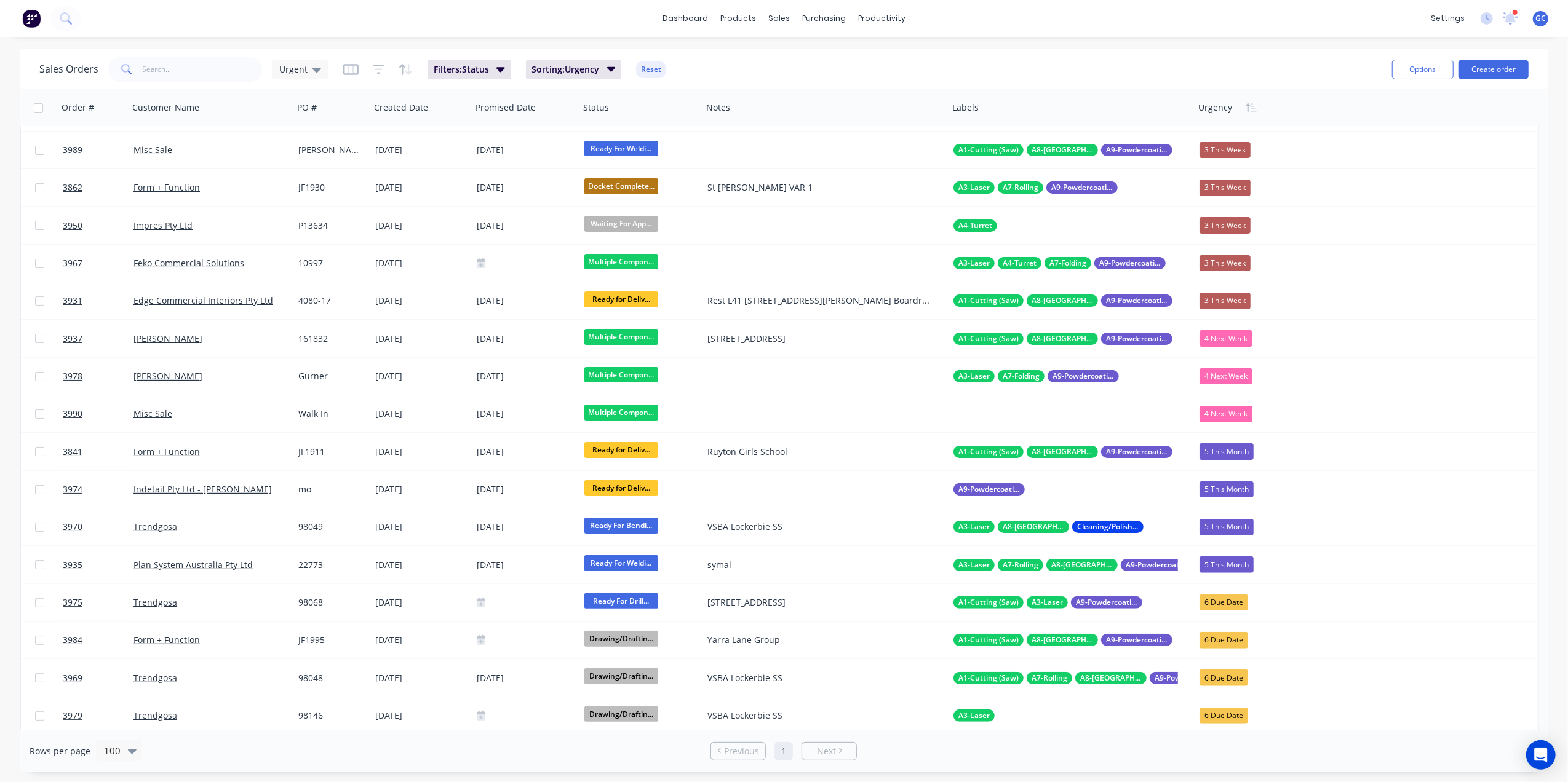
scroll to position [82, 0]
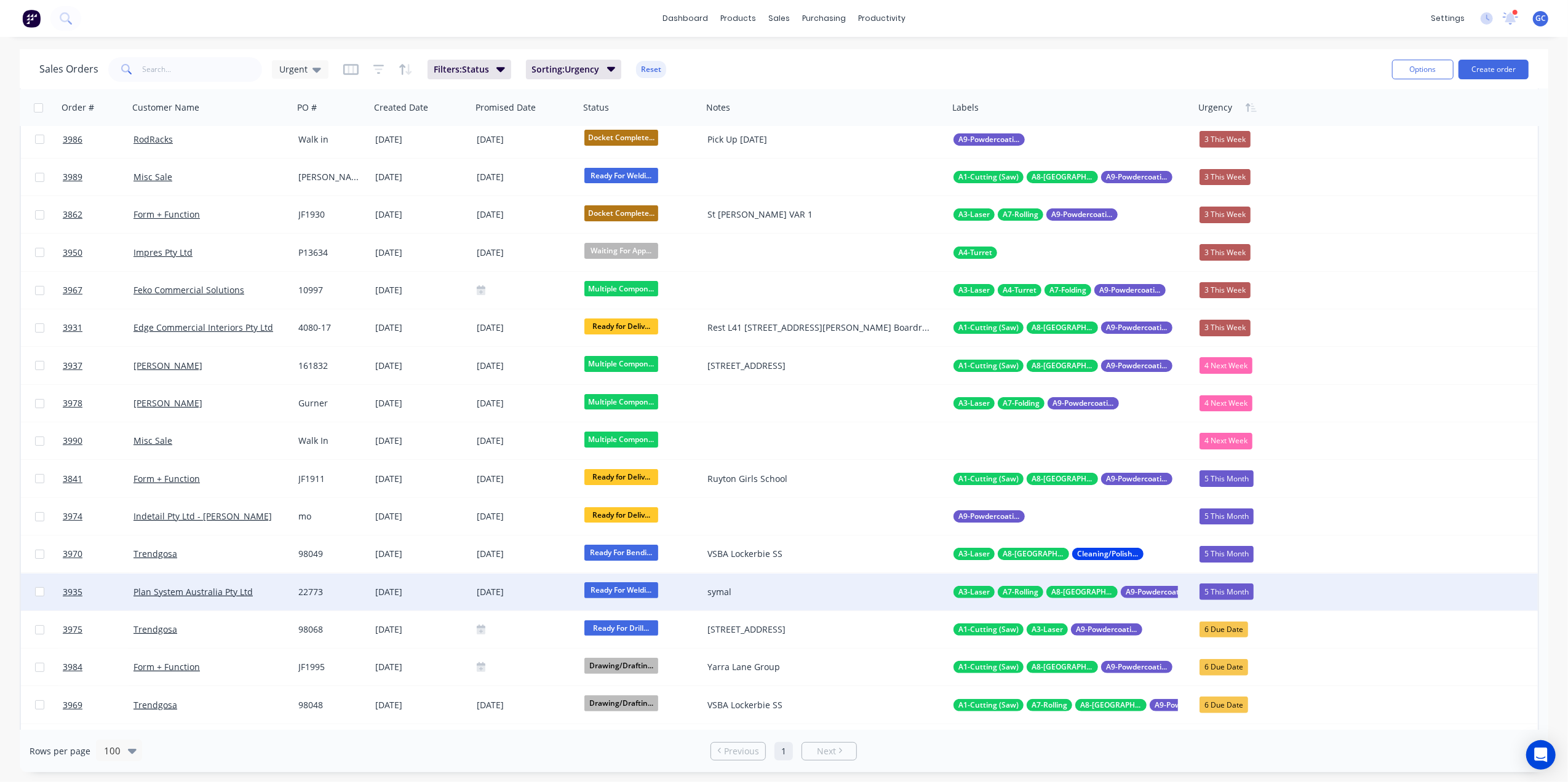
click at [1245, 592] on div "5 This Month" at bounding box center [1226, 591] width 54 height 16
click at [1231, 450] on div "2 [DATE]" at bounding box center [1224, 454] width 39 height 18
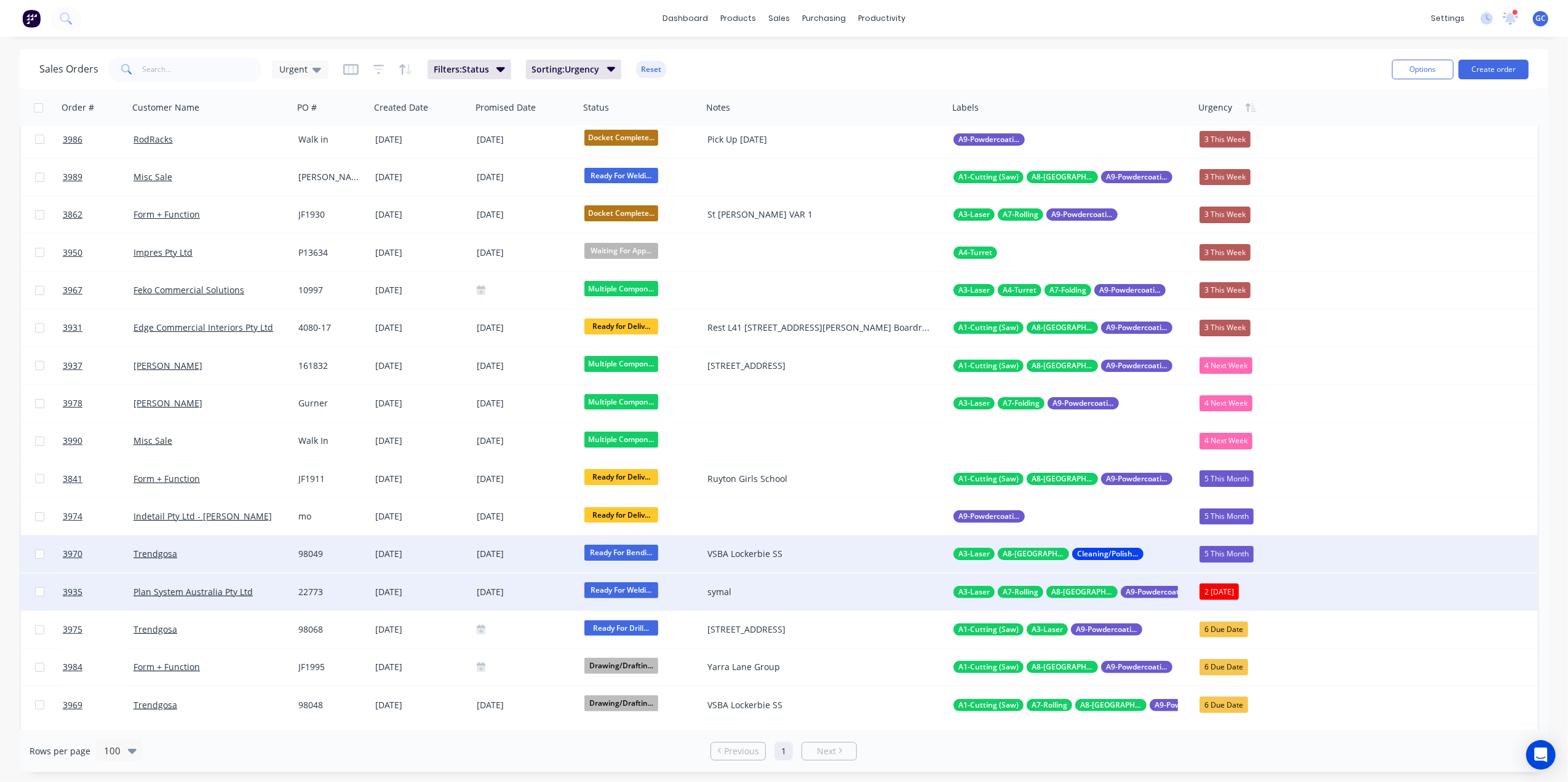
click at [1235, 552] on div "5 This Month" at bounding box center [1226, 554] width 54 height 16
click at [1234, 515] on div "4 Next Week" at bounding box center [1231, 515] width 53 height 18
click at [330, 558] on div "98049" at bounding box center [329, 554] width 64 height 13
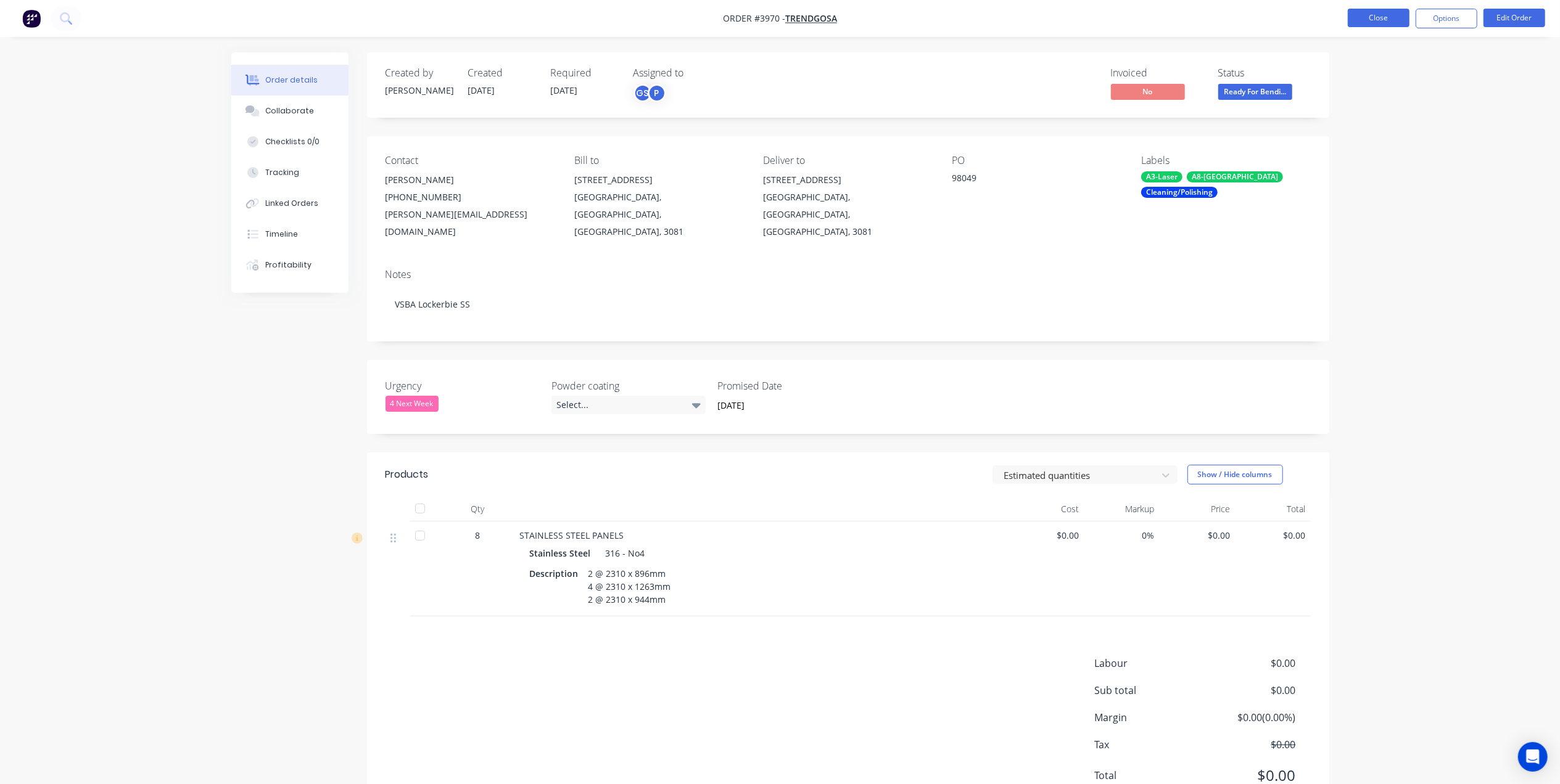
click at [1353, 24] on button "Close" at bounding box center [1379, 18] width 62 height 19
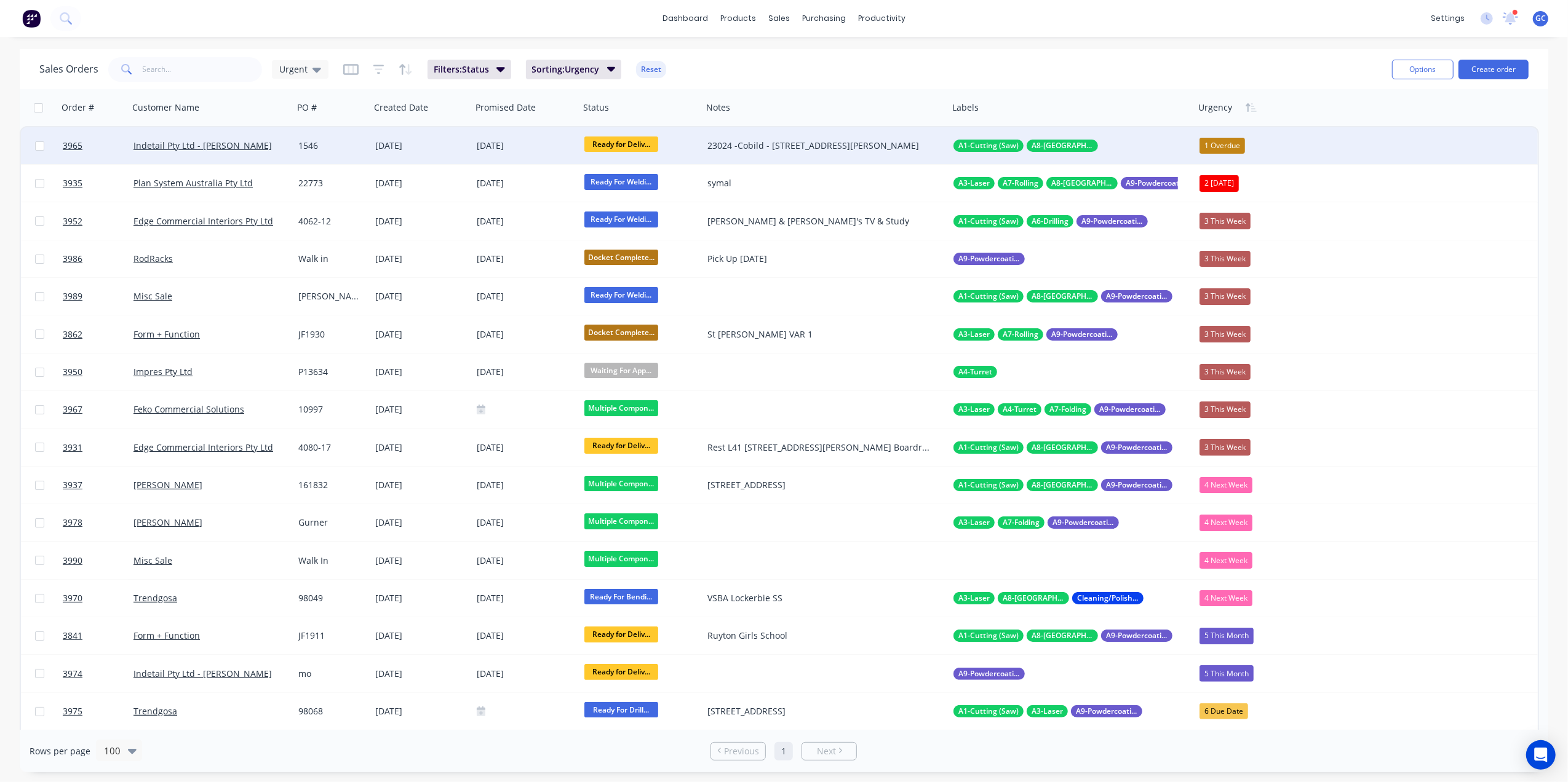
click at [418, 144] on div "[DATE]" at bounding box center [421, 146] width 92 height 13
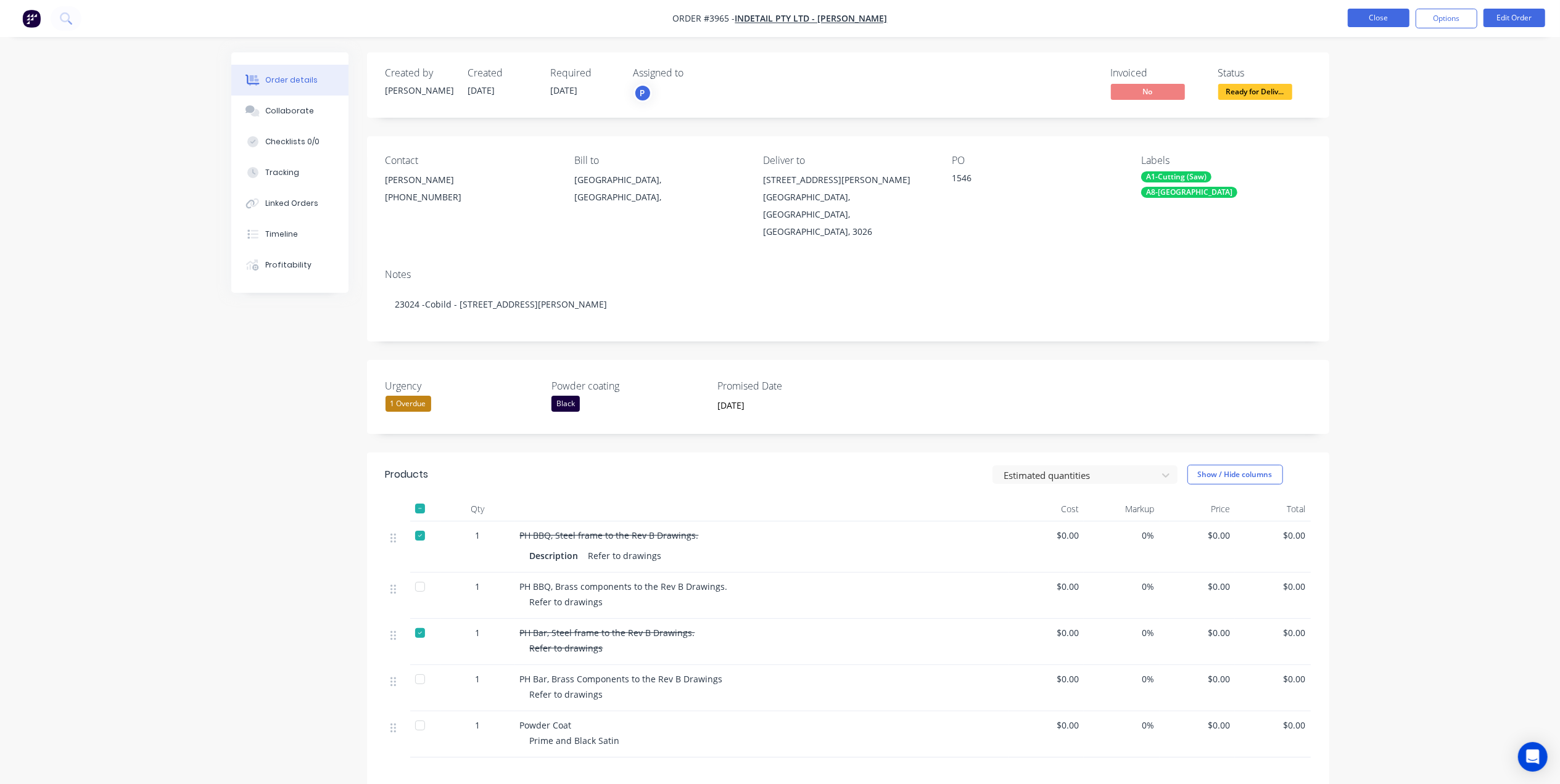
click at [1368, 24] on button "Close" at bounding box center [1379, 18] width 62 height 19
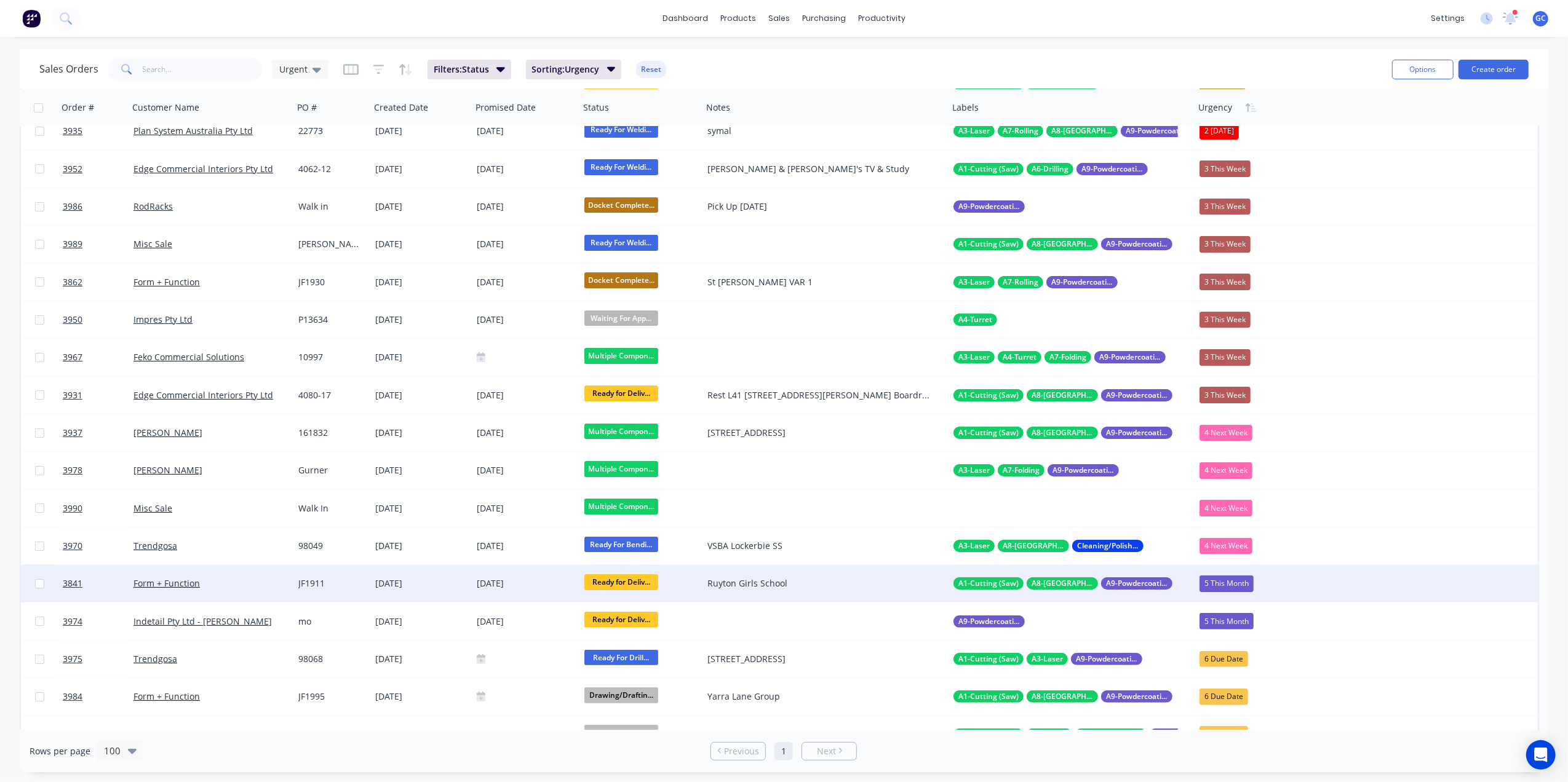
scroll to position [82, 0]
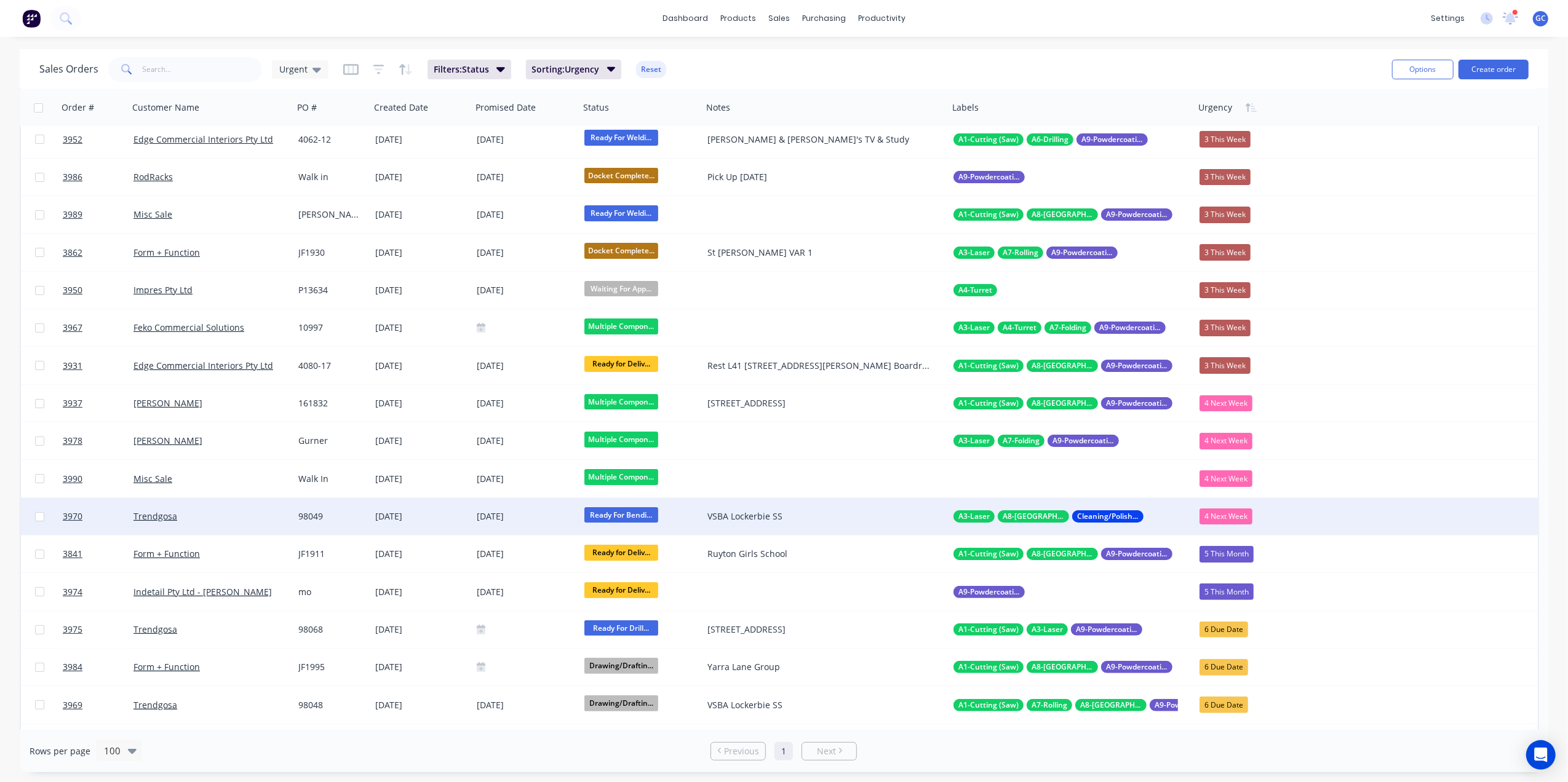
click at [1235, 512] on div "4 Next Week" at bounding box center [1226, 516] width 53 height 16
click at [355, 516] on div "98049" at bounding box center [329, 516] width 64 height 13
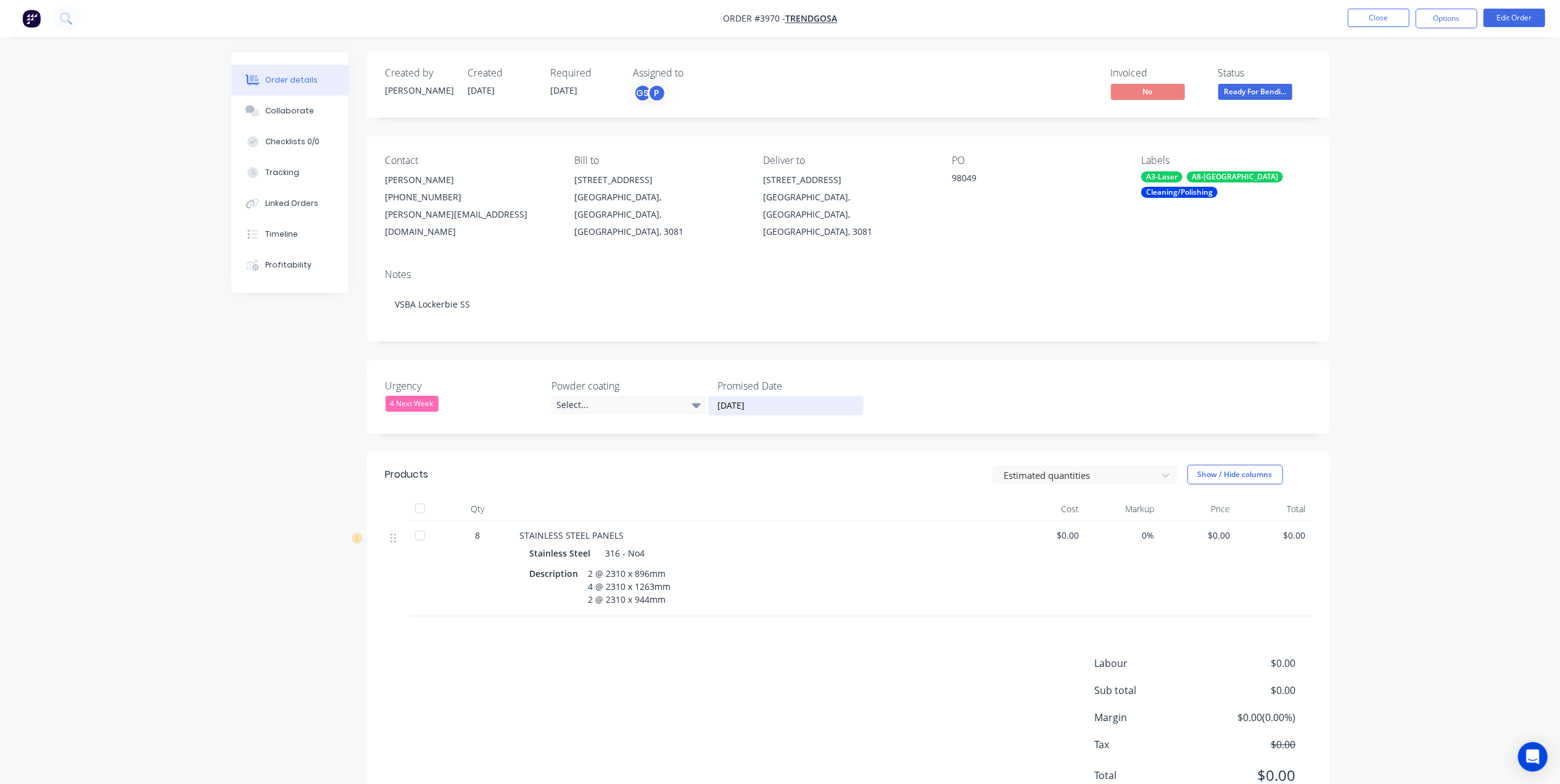
click at [760, 397] on input "[DATE]" at bounding box center [785, 406] width 154 height 19
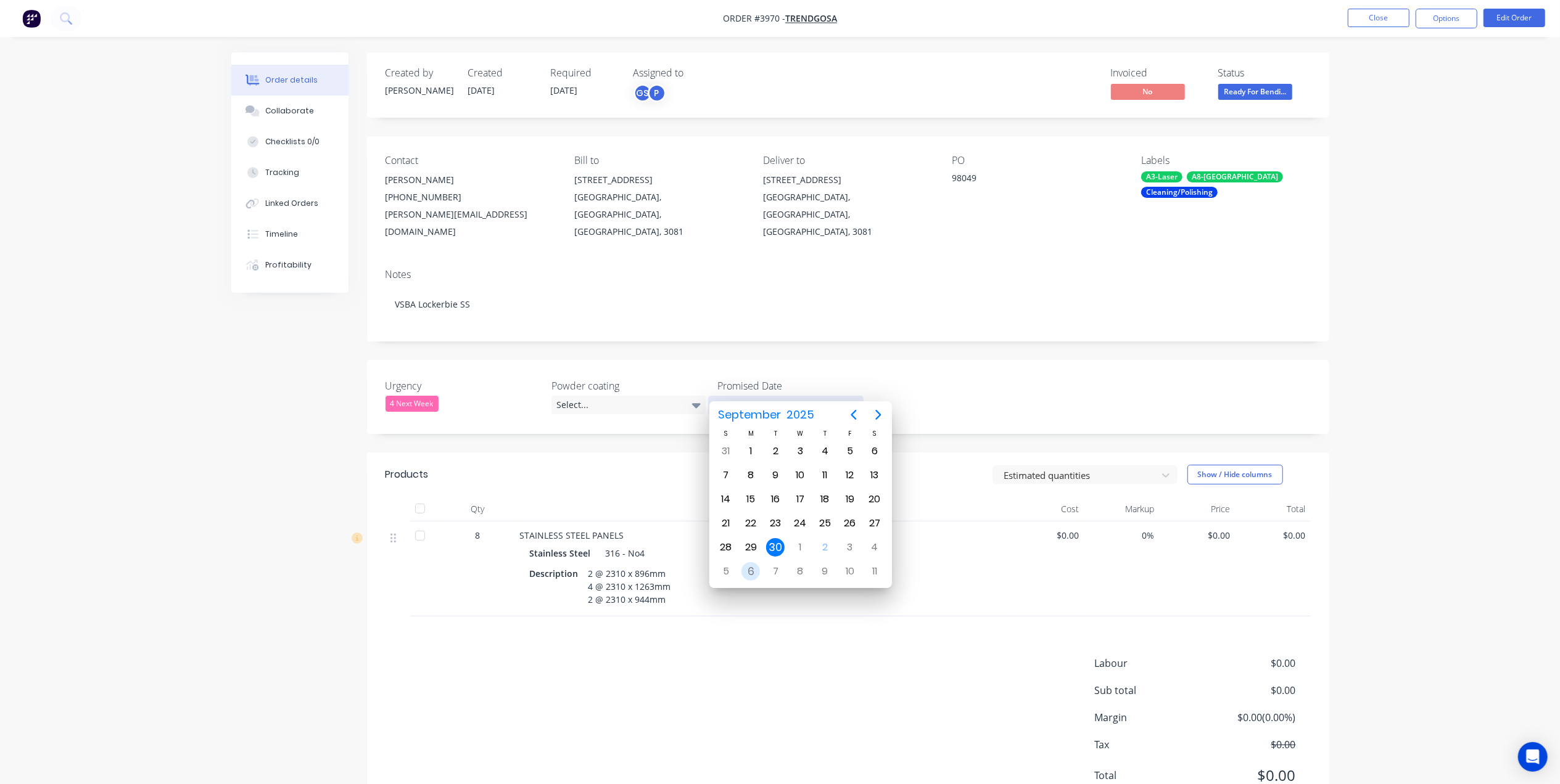
click at [749, 576] on div "6" at bounding box center [750, 571] width 19 height 19
type input "[DATE]"
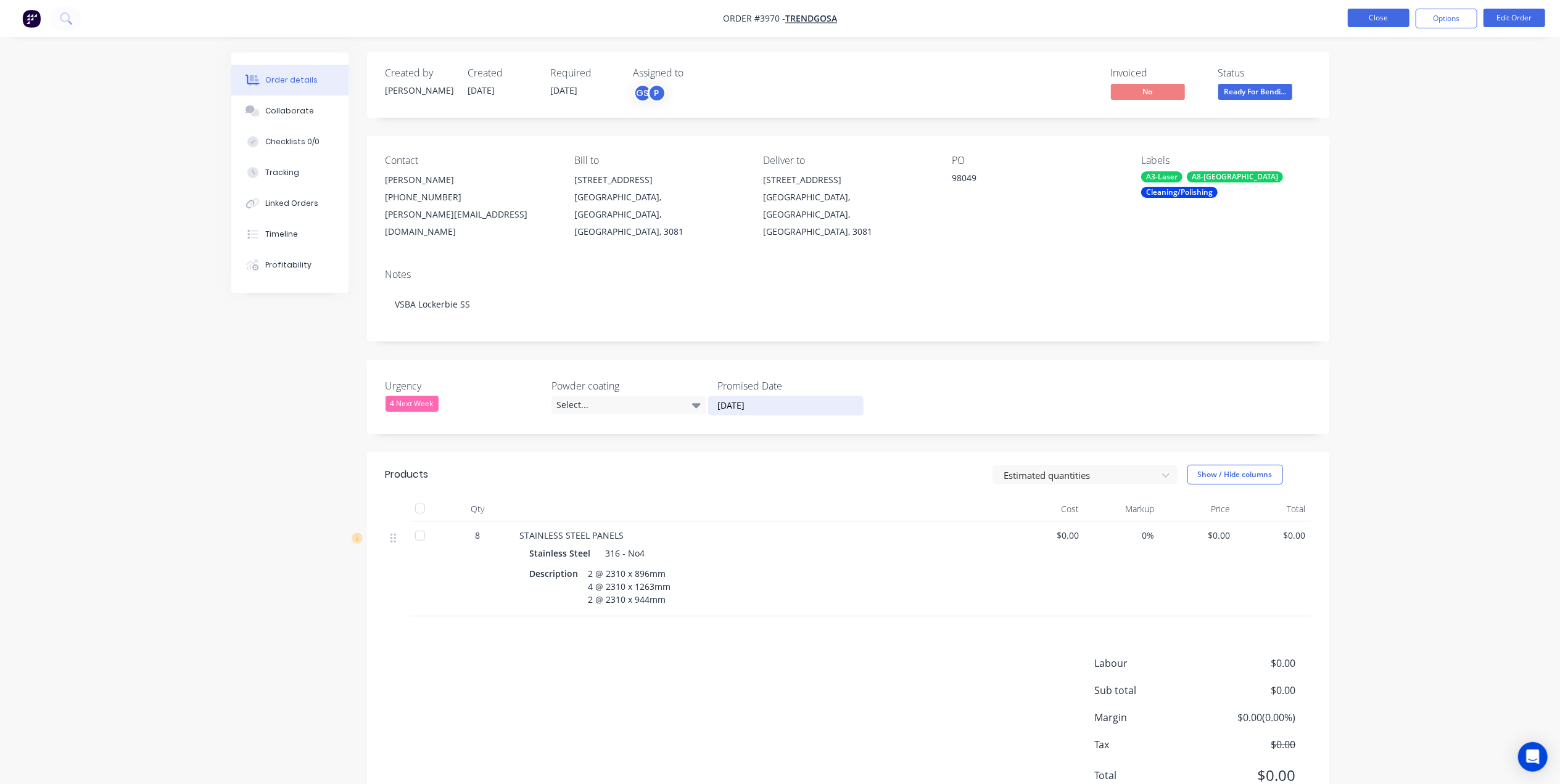
click at [1389, 23] on button "Close" at bounding box center [1379, 18] width 62 height 19
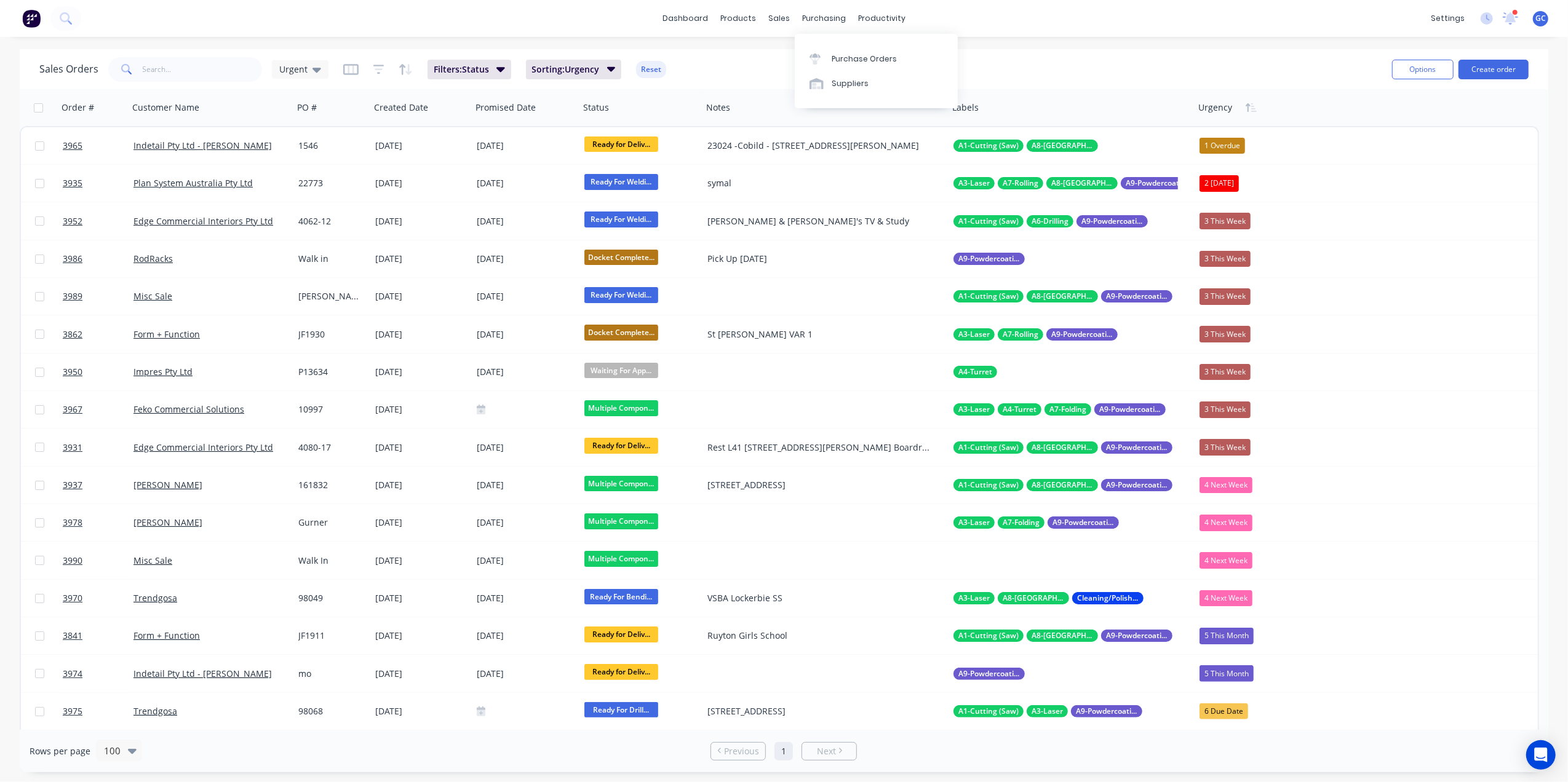
drag, startPoint x: 808, startPoint y: 10, endPoint x: 825, endPoint y: 35, distance: 30.2
click at [814, 21] on div "purchasing" at bounding box center [823, 18] width 56 height 19
click at [842, 51] on link "Purchase Orders" at bounding box center [876, 58] width 163 height 24
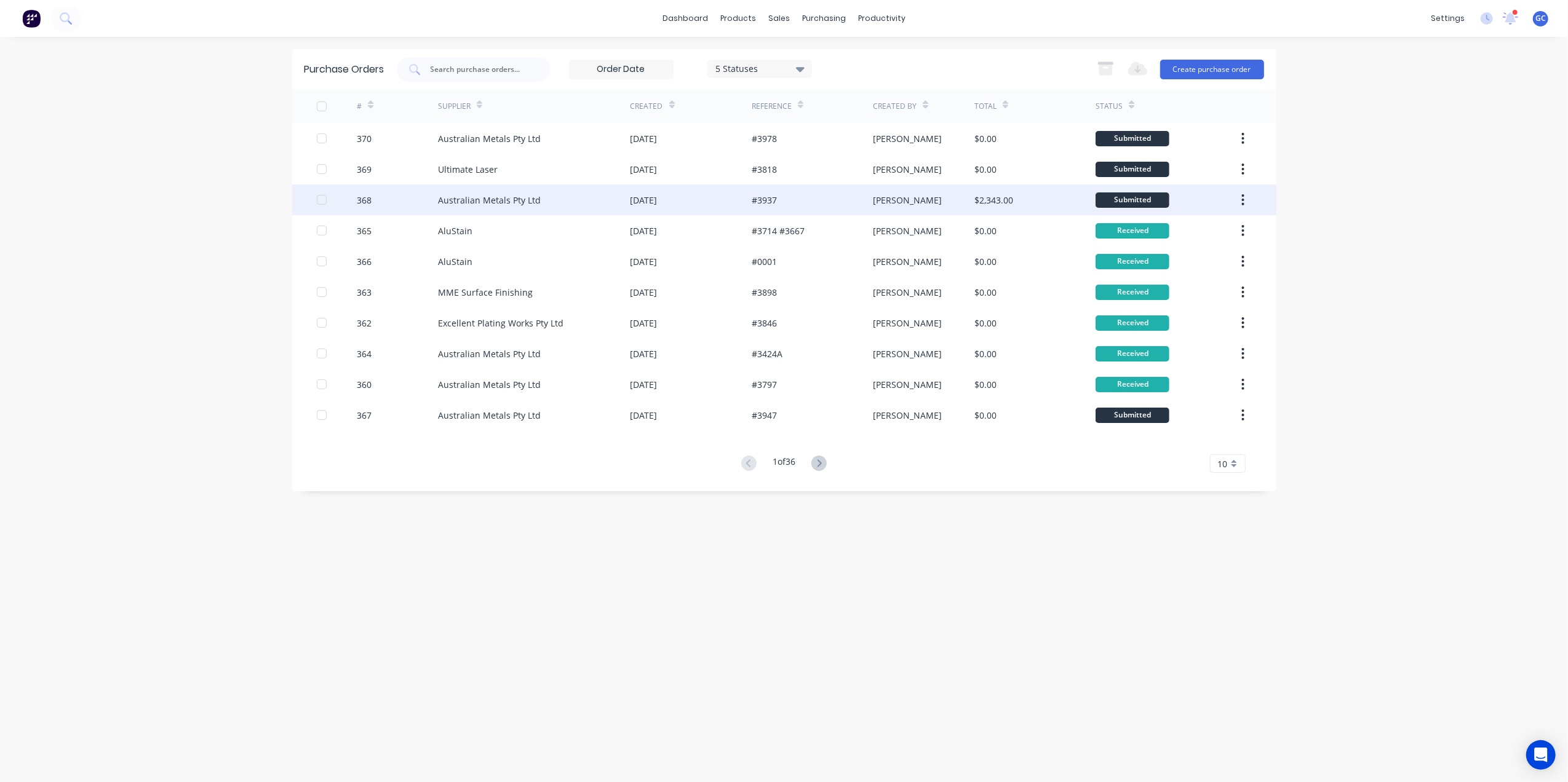
click at [814, 197] on div "#3937" at bounding box center [812, 199] width 121 height 30
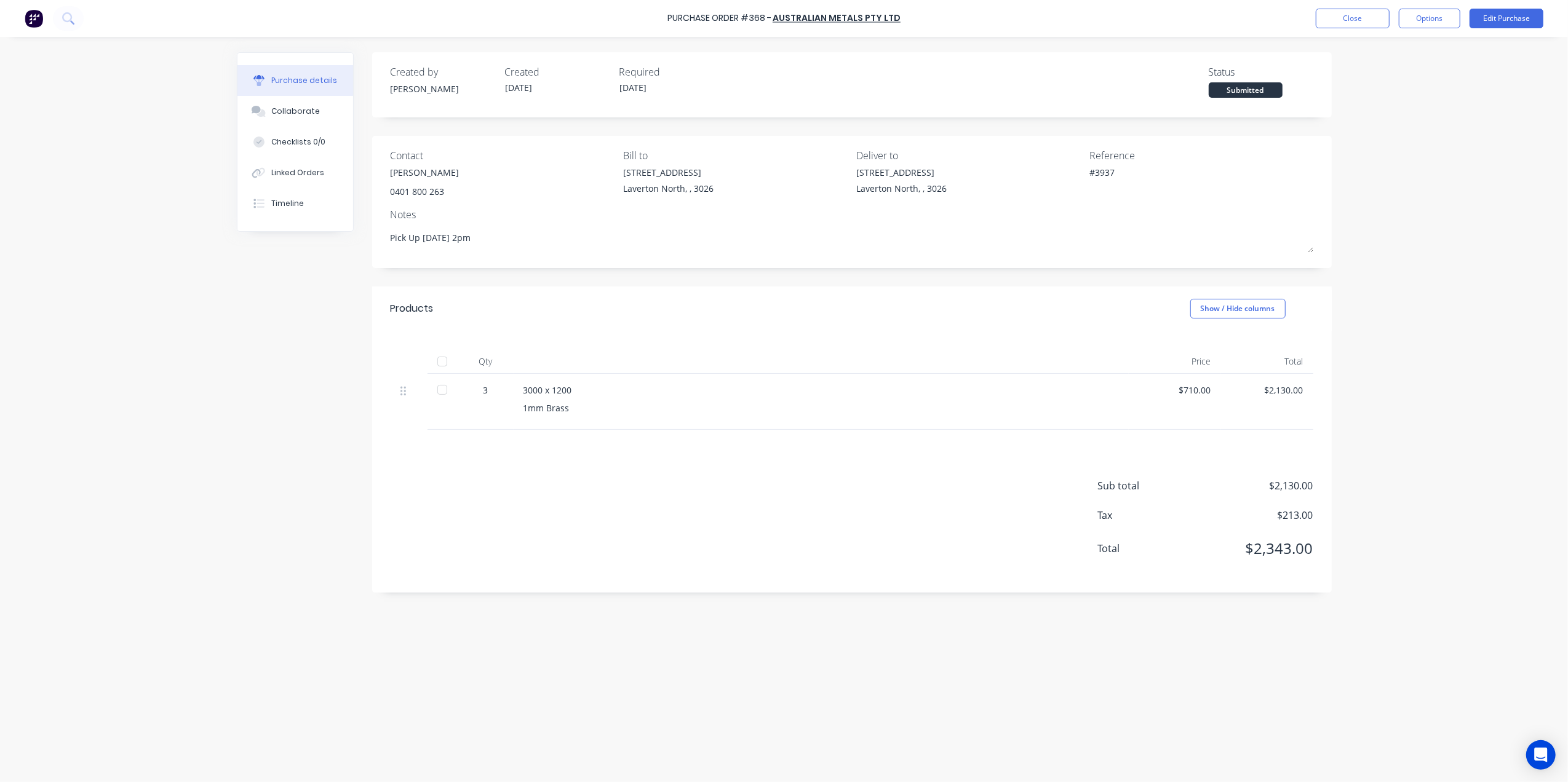
click at [451, 368] on div at bounding box center [442, 361] width 24 height 24
click at [441, 363] on div at bounding box center [442, 361] width 24 height 24
click at [449, 364] on div at bounding box center [442, 361] width 24 height 24
drag, startPoint x: 1373, startPoint y: 21, endPoint x: 1325, endPoint y: 11, distance: 49.0
click at [1294, 6] on div "Purchase Order #368 - Australian Metals Pty Ltd Close Options Edit Purchase" at bounding box center [784, 19] width 1568 height 37
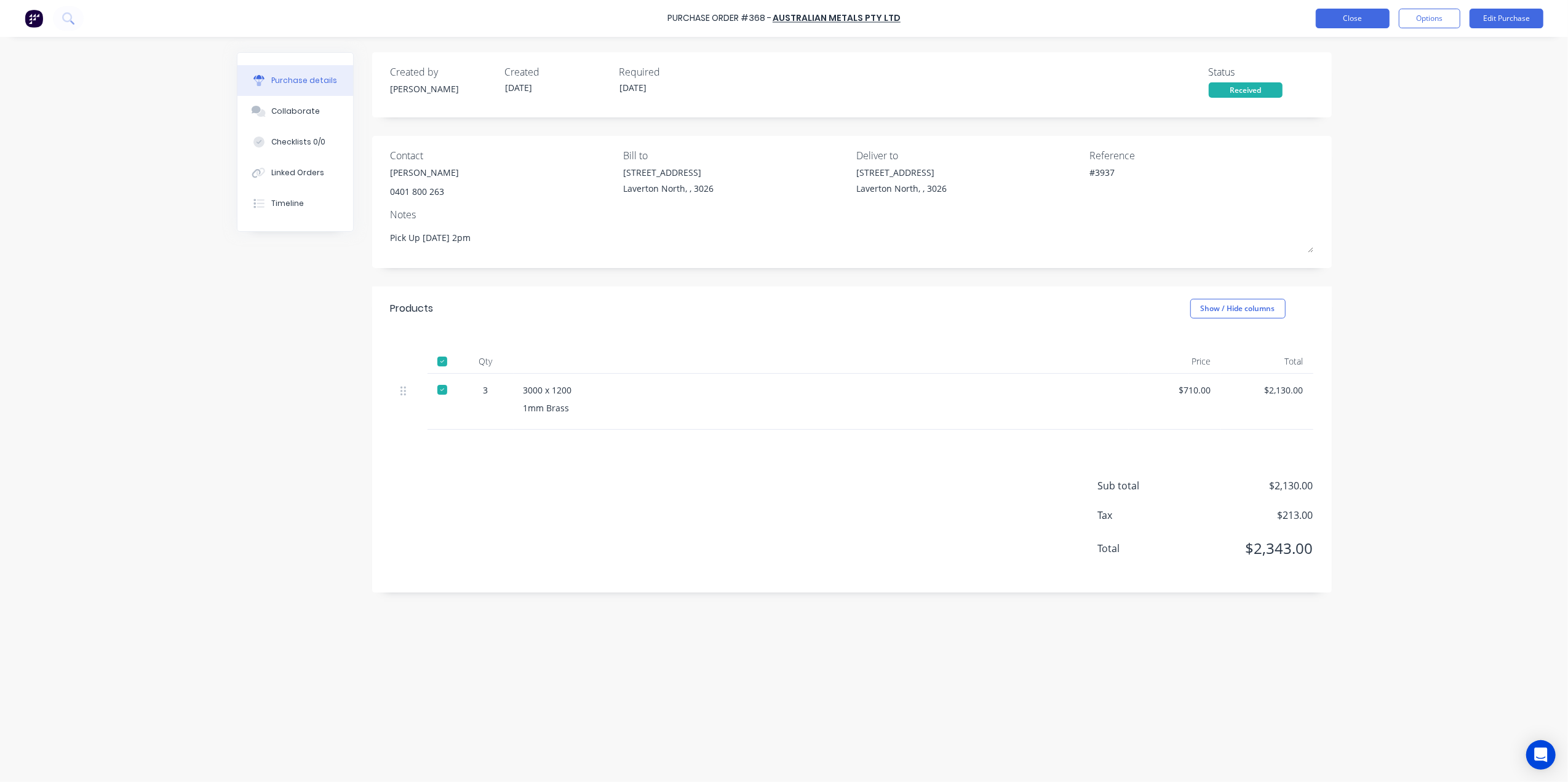
click at [1335, 14] on button "Close" at bounding box center [1352, 19] width 73 height 20
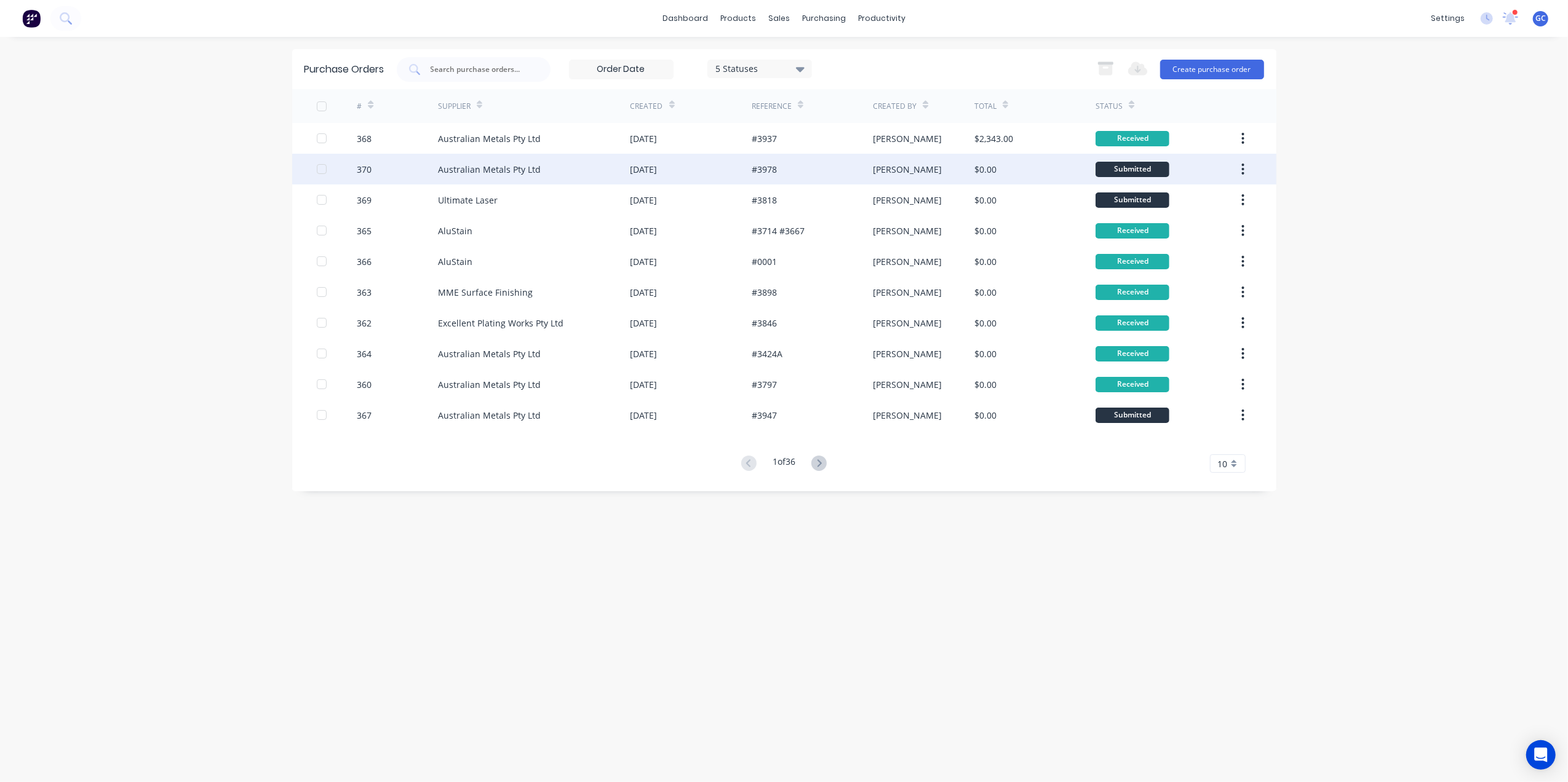
click at [809, 170] on div "#3978" at bounding box center [812, 168] width 121 height 30
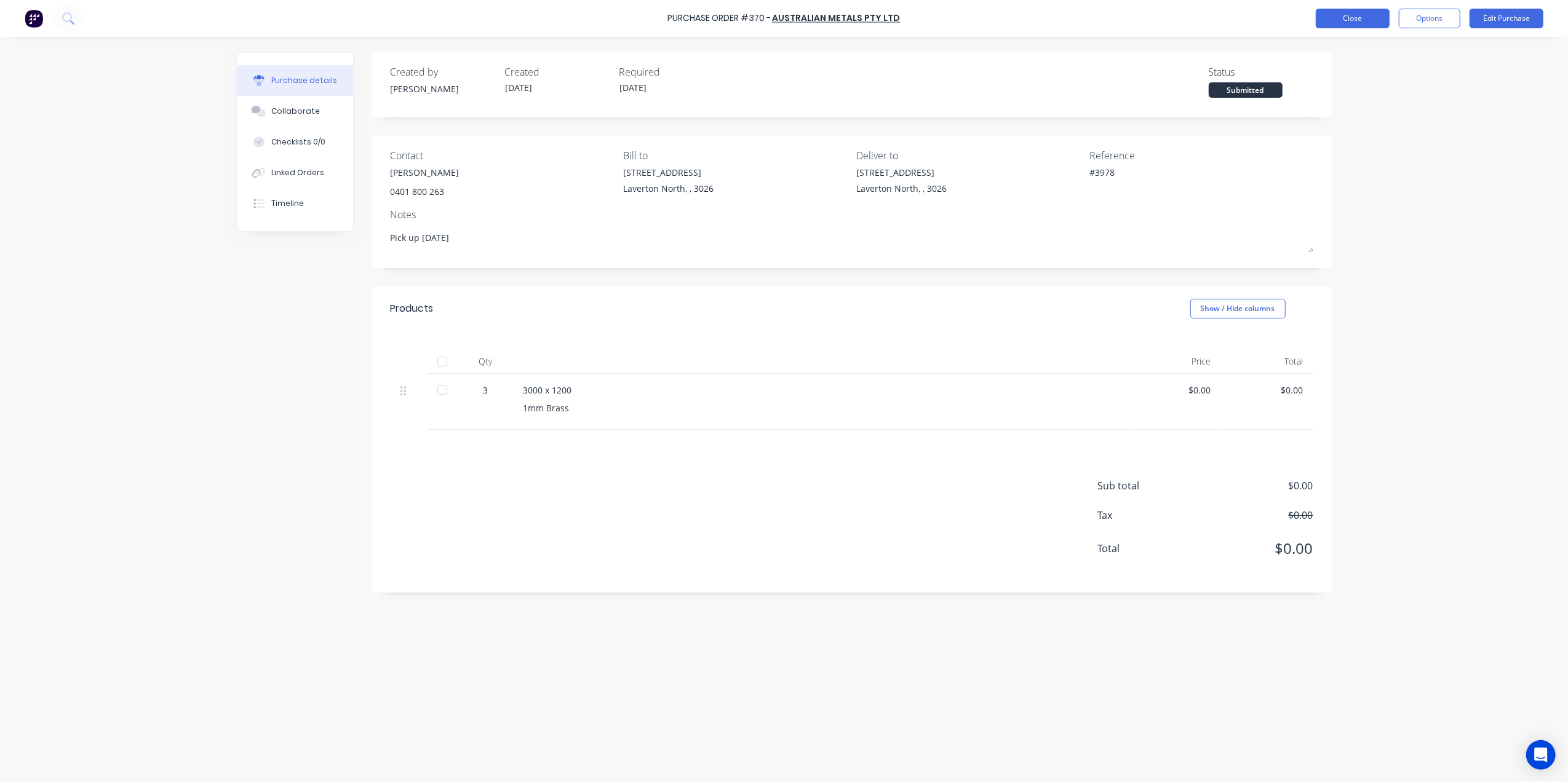
click at [1366, 16] on button "Close" at bounding box center [1352, 19] width 73 height 20
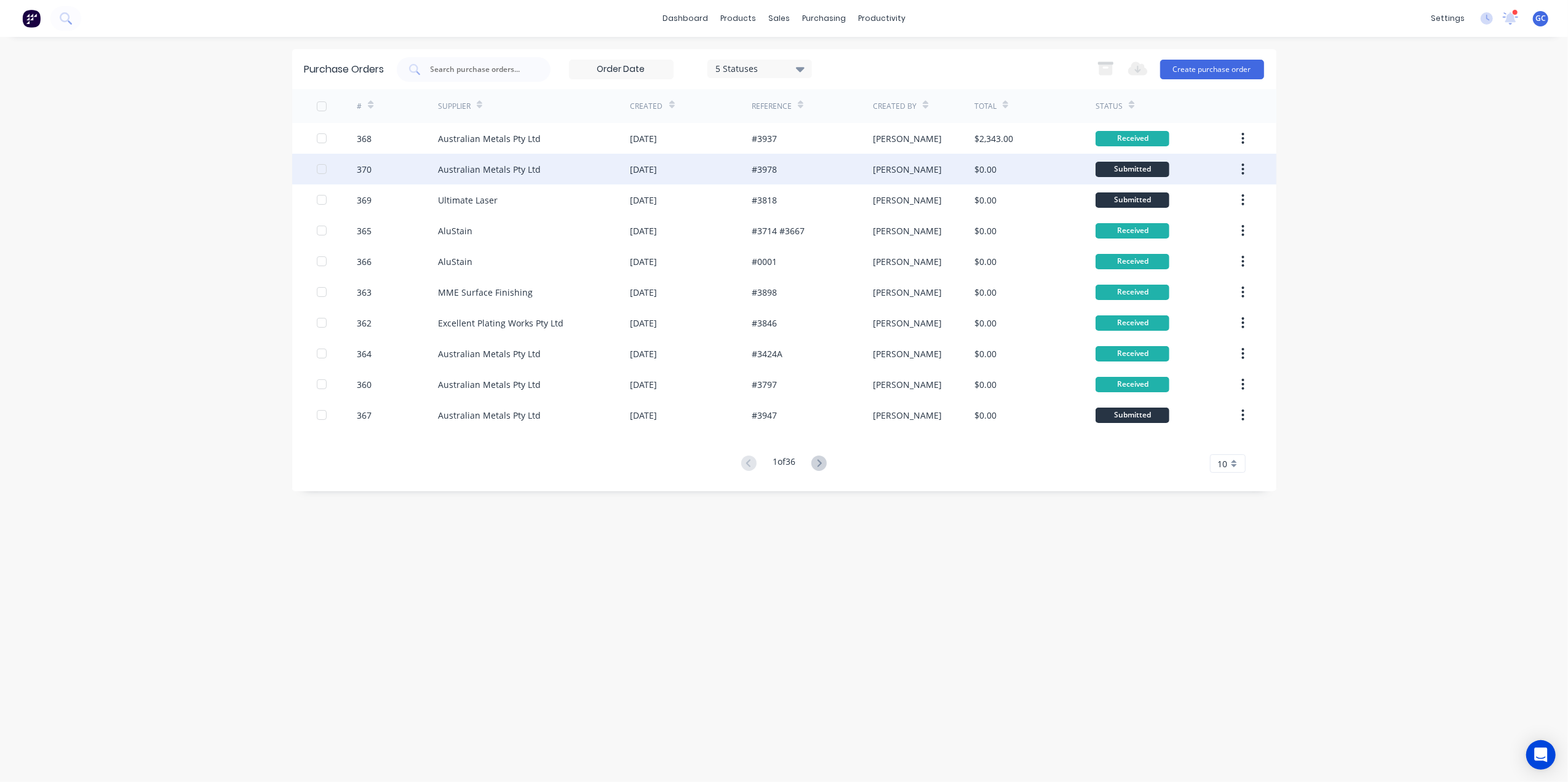
click at [854, 173] on div "#3978" at bounding box center [812, 168] width 121 height 30
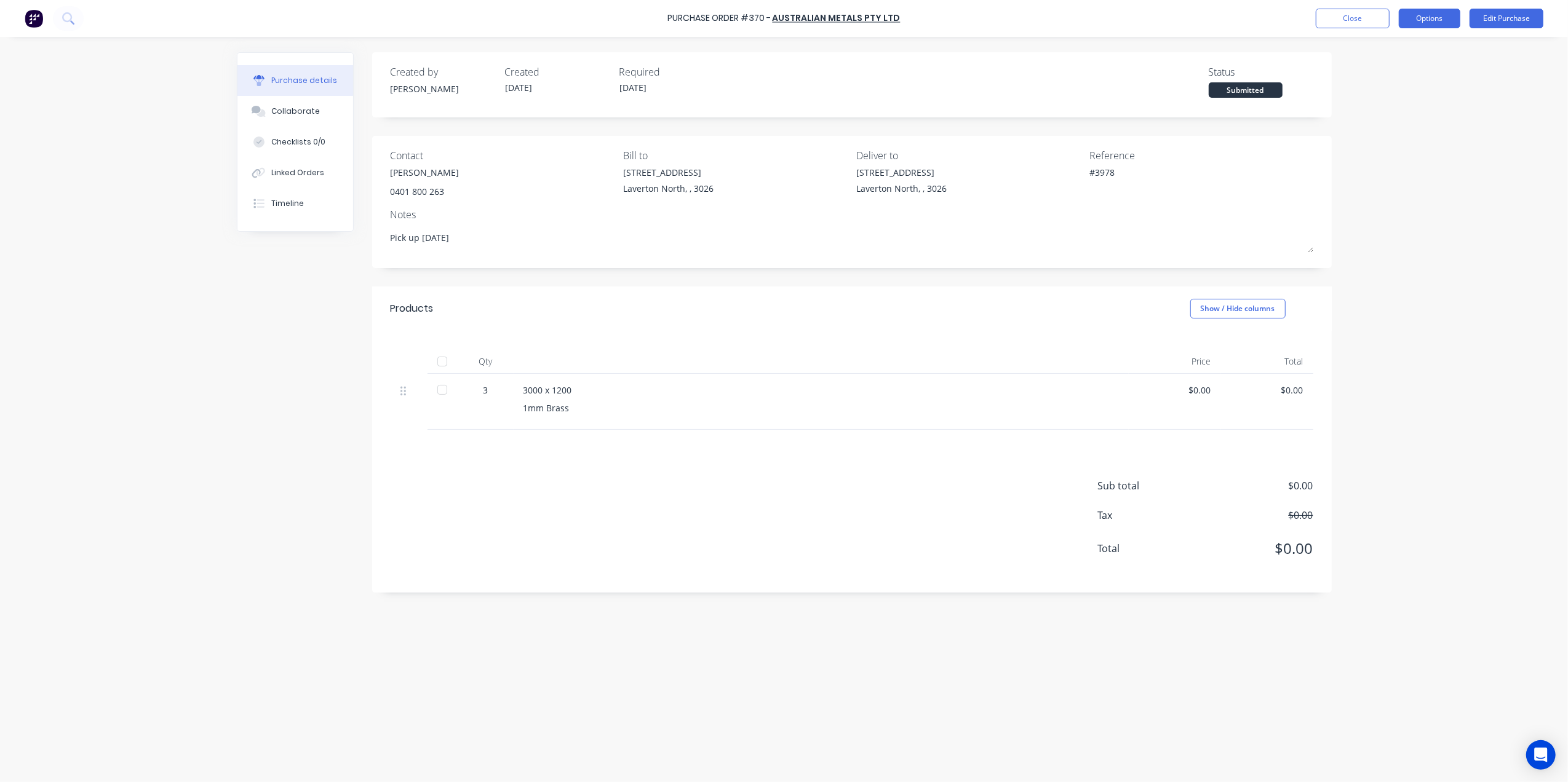
click at [1440, 18] on button "Options" at bounding box center [1429, 19] width 62 height 20
click at [1385, 59] on button "Print / Email" at bounding box center [1402, 49] width 117 height 24
click at [1390, 101] on div "Without pricing" at bounding box center [1401, 99] width 95 height 18
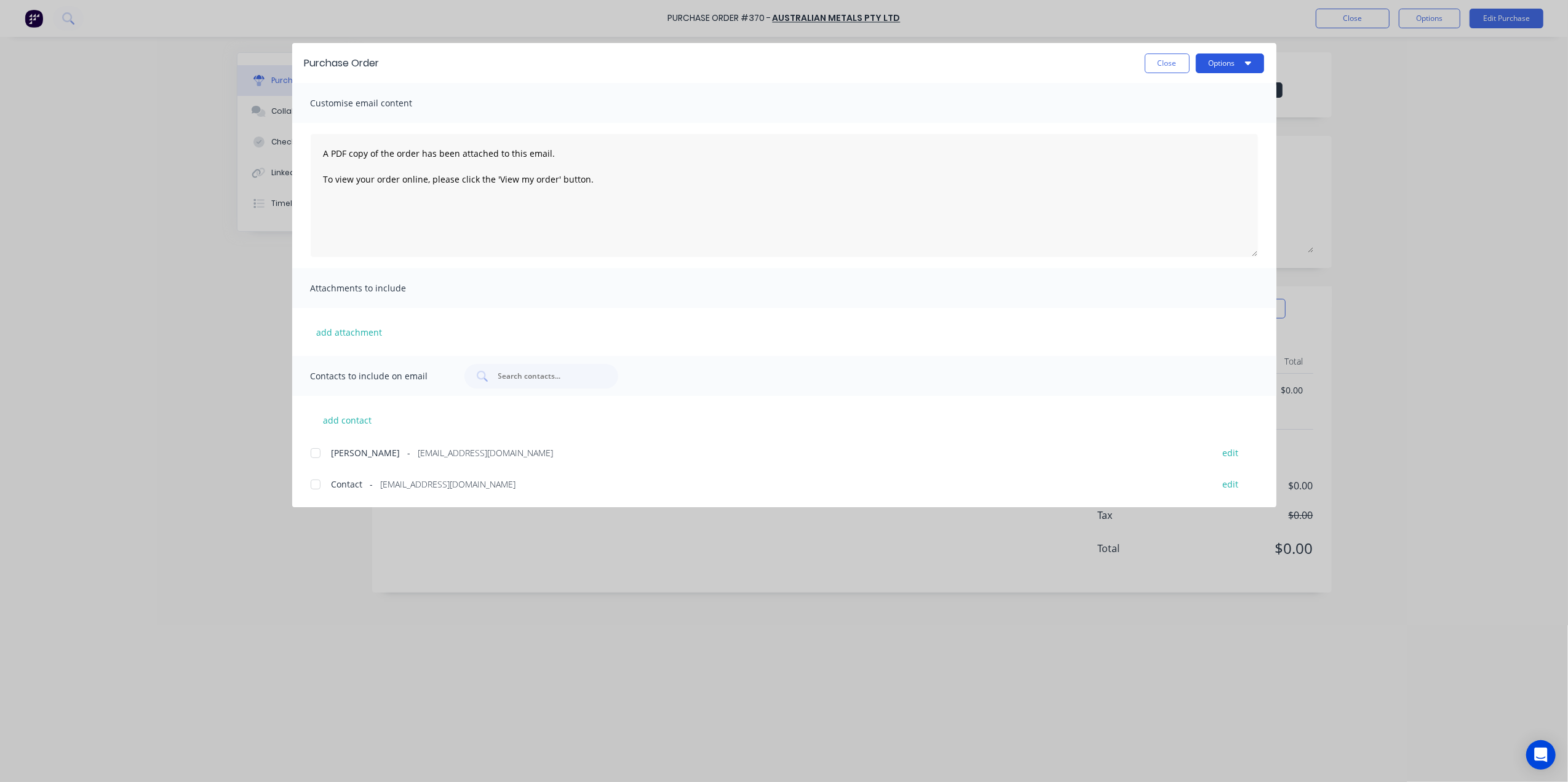
click at [1231, 67] on button "Options" at bounding box center [1230, 64] width 68 height 20
click at [1213, 114] on div "Print" at bounding box center [1205, 119] width 95 height 18
click at [1159, 74] on div "Purchase Order Close Options" at bounding box center [784, 63] width 984 height 40
click at [1159, 73] on div "Purchase Order Close Options" at bounding box center [784, 63] width 984 height 40
click at [1166, 63] on button "Close" at bounding box center [1167, 64] width 45 height 20
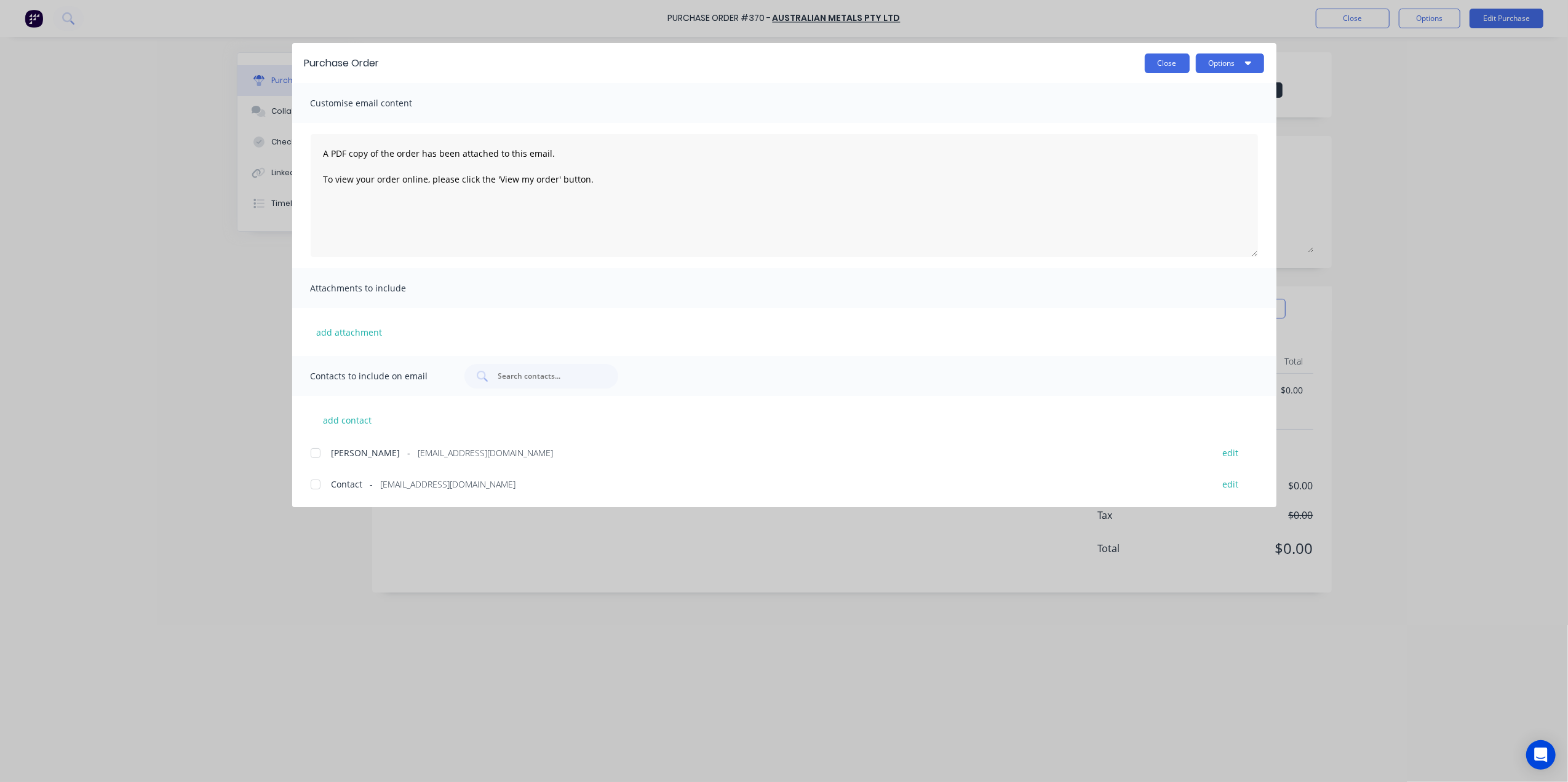
type textarea "x"
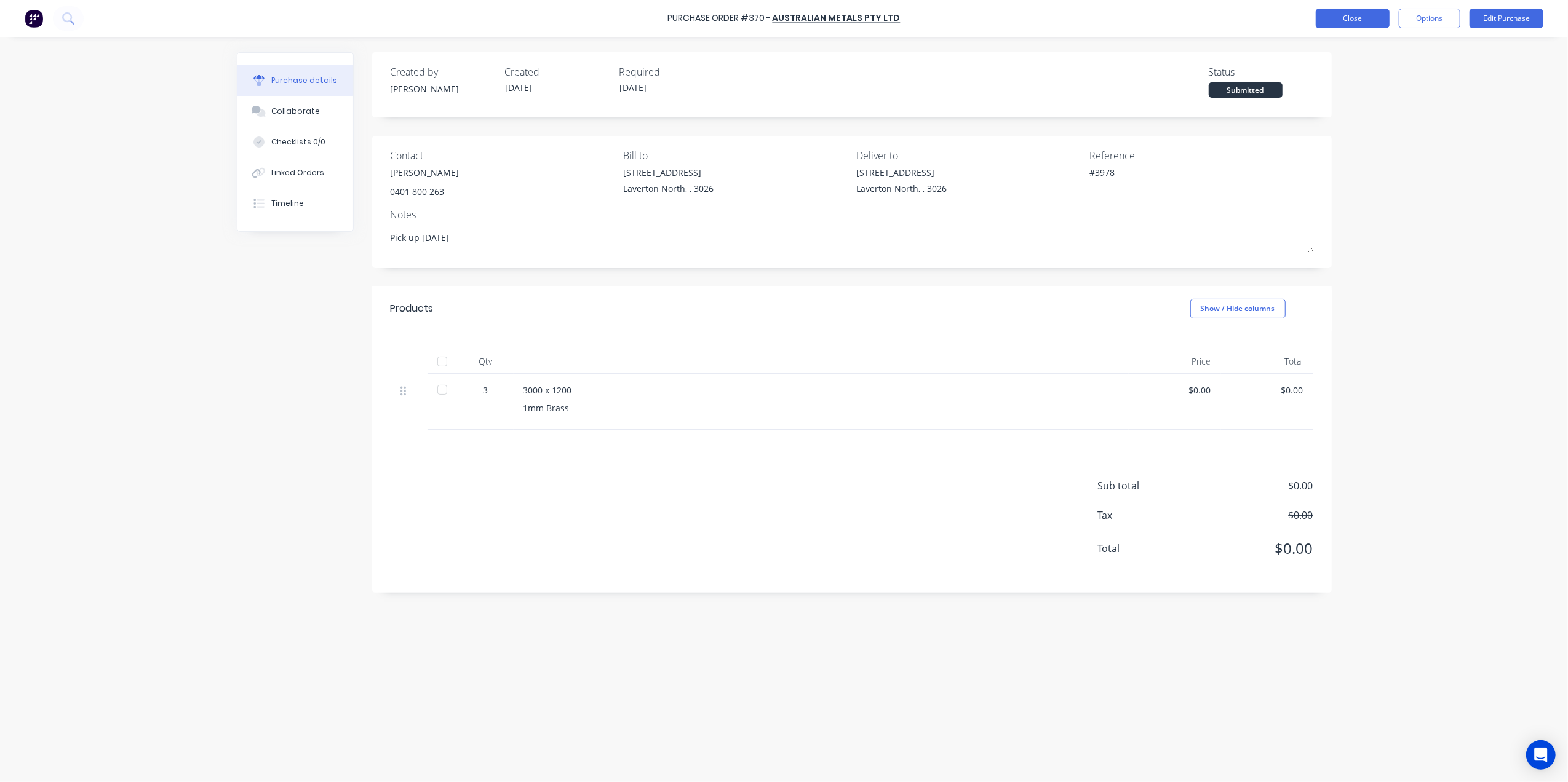
click at [1371, 15] on button "Close" at bounding box center [1352, 19] width 73 height 20
